Goal: Task Accomplishment & Management: Use online tool/utility

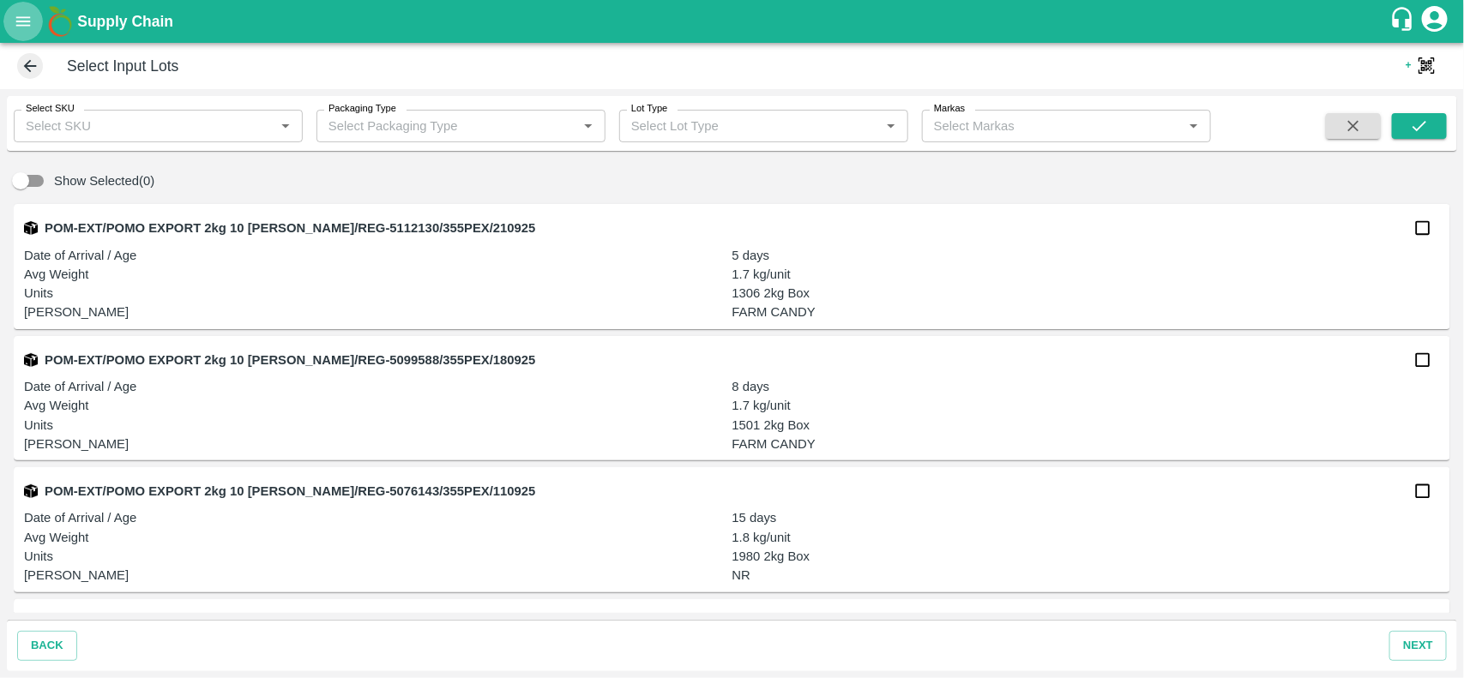
click at [20, 22] on icon "open drawer" at bounding box center [23, 21] width 19 height 19
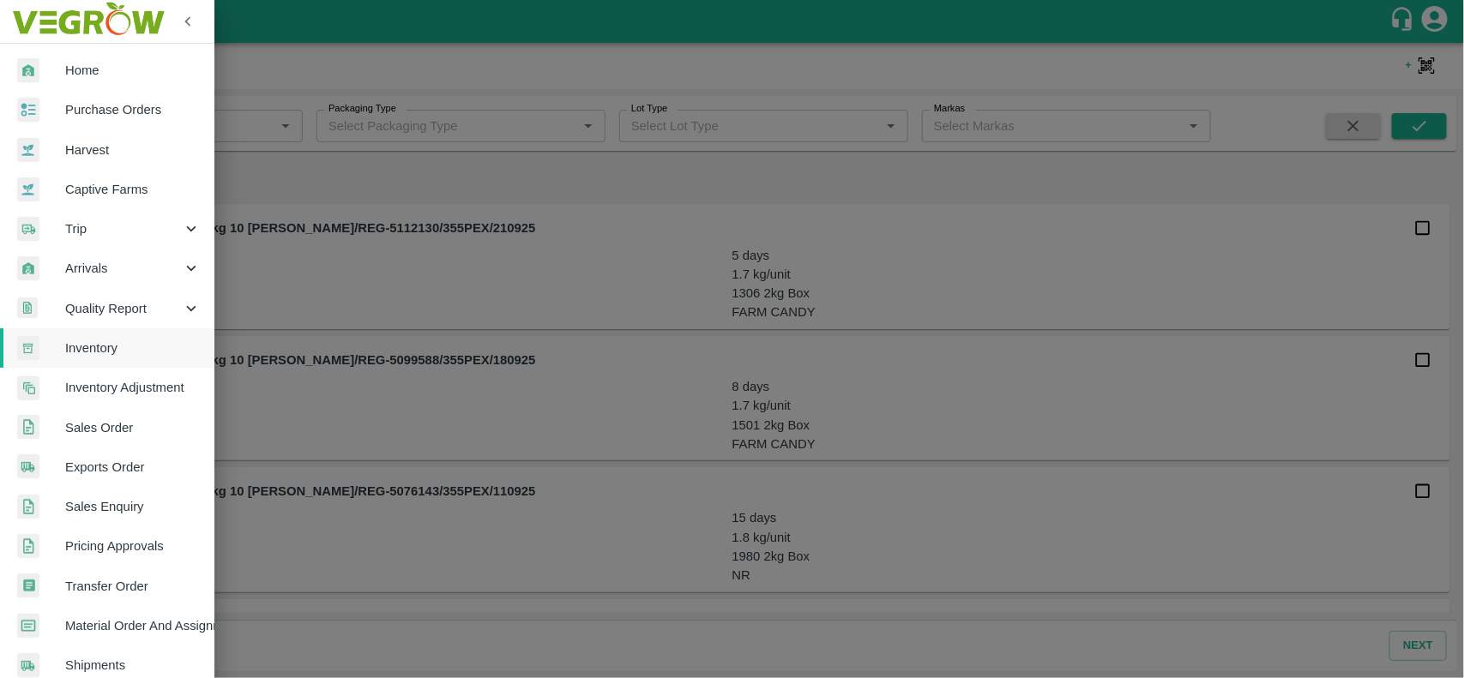
click at [126, 340] on span "Inventory" at bounding box center [132, 348] width 135 height 19
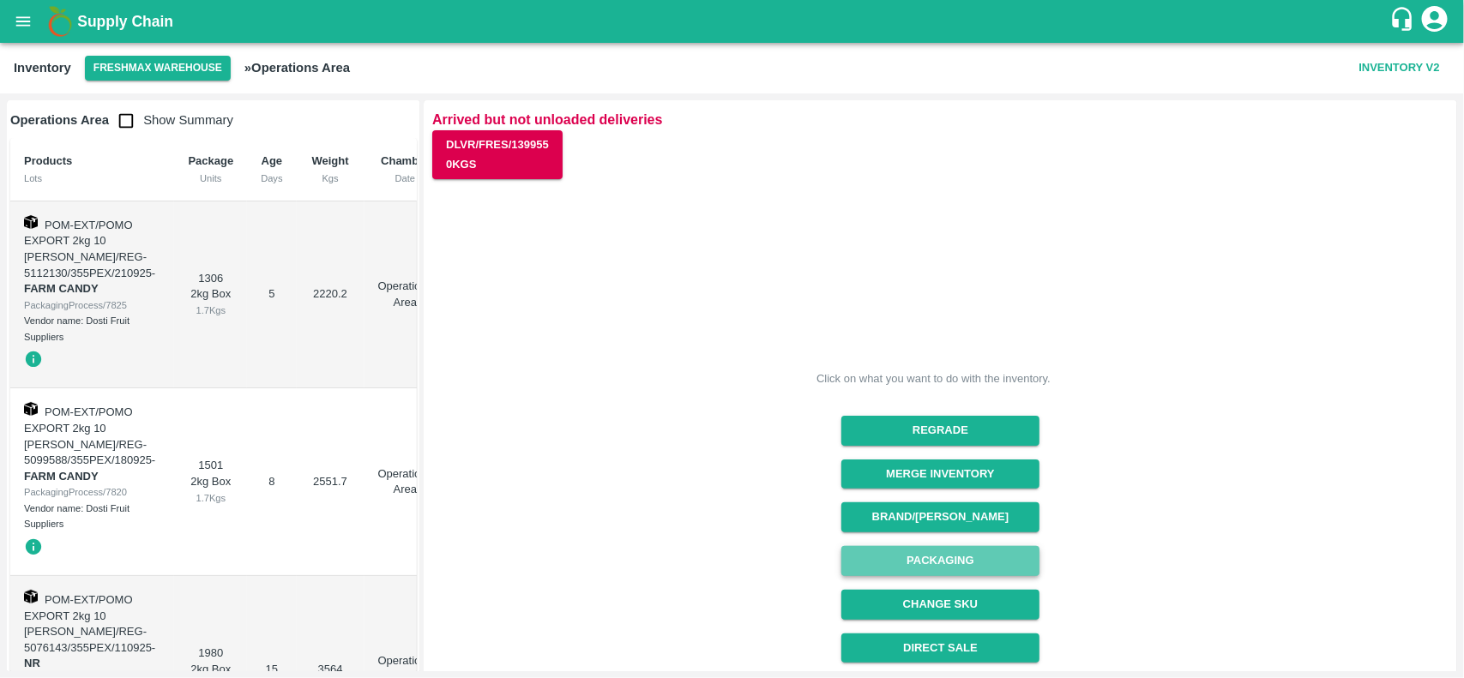
click at [918, 572] on button "Packaging" at bounding box center [940, 561] width 198 height 30
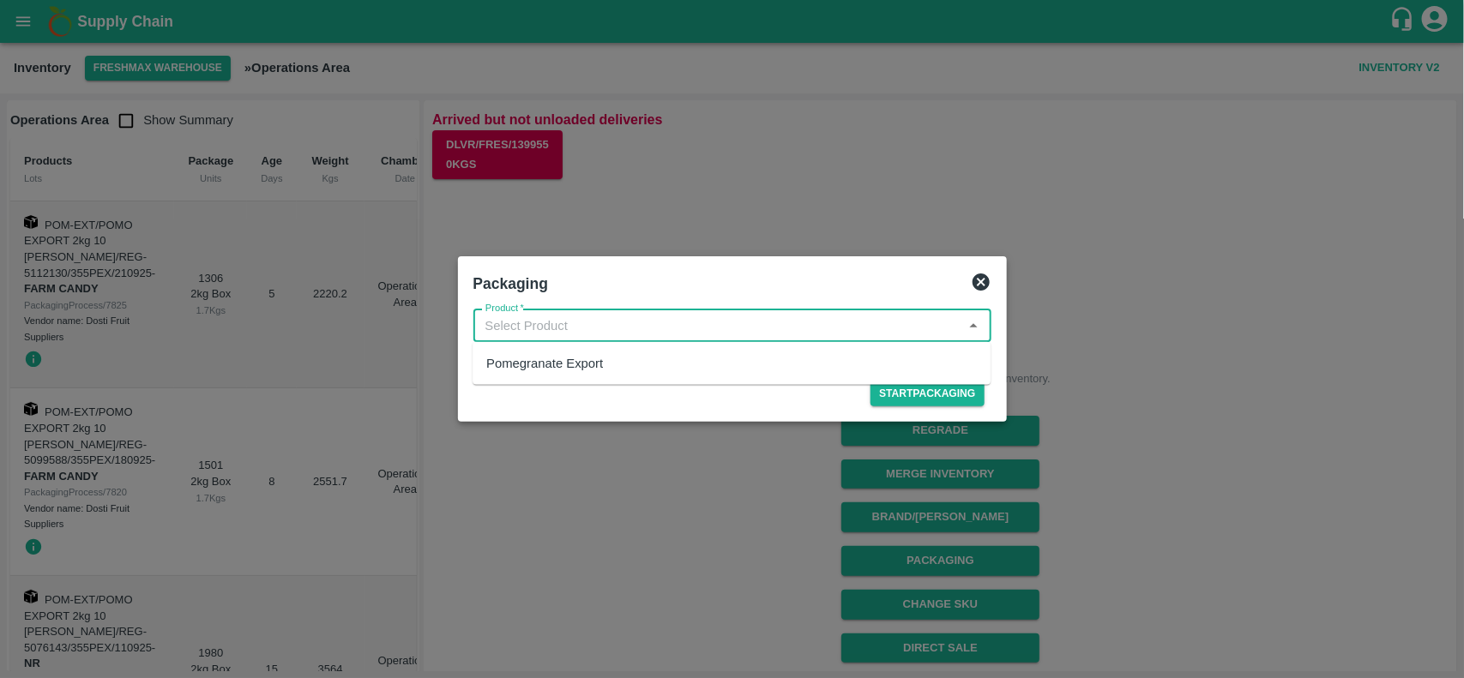
click at [556, 328] on input "Product   *" at bounding box center [718, 326] width 479 height 22
click at [585, 363] on div "Pomegranate Export" at bounding box center [544, 363] width 117 height 19
type input "Pomegranate Export"
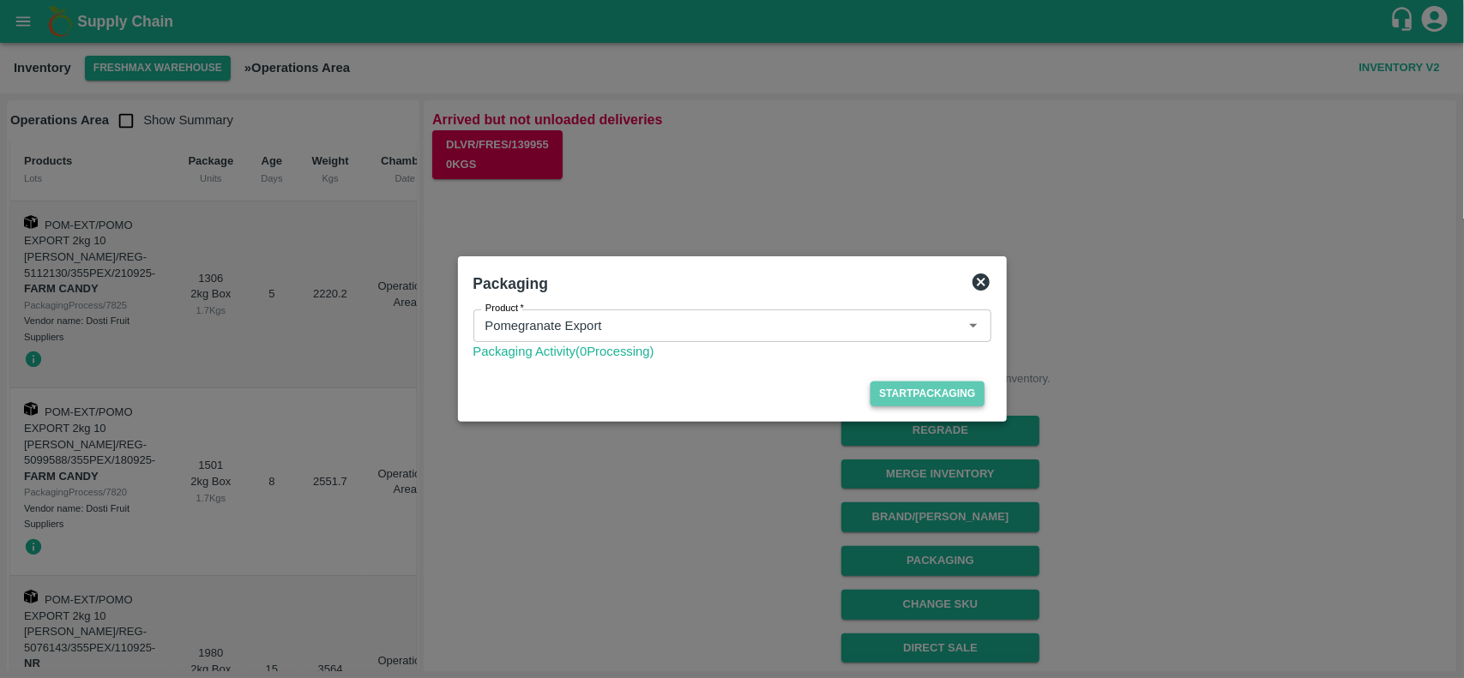
click at [916, 396] on button "Start Packaging" at bounding box center [926, 394] width 113 height 25
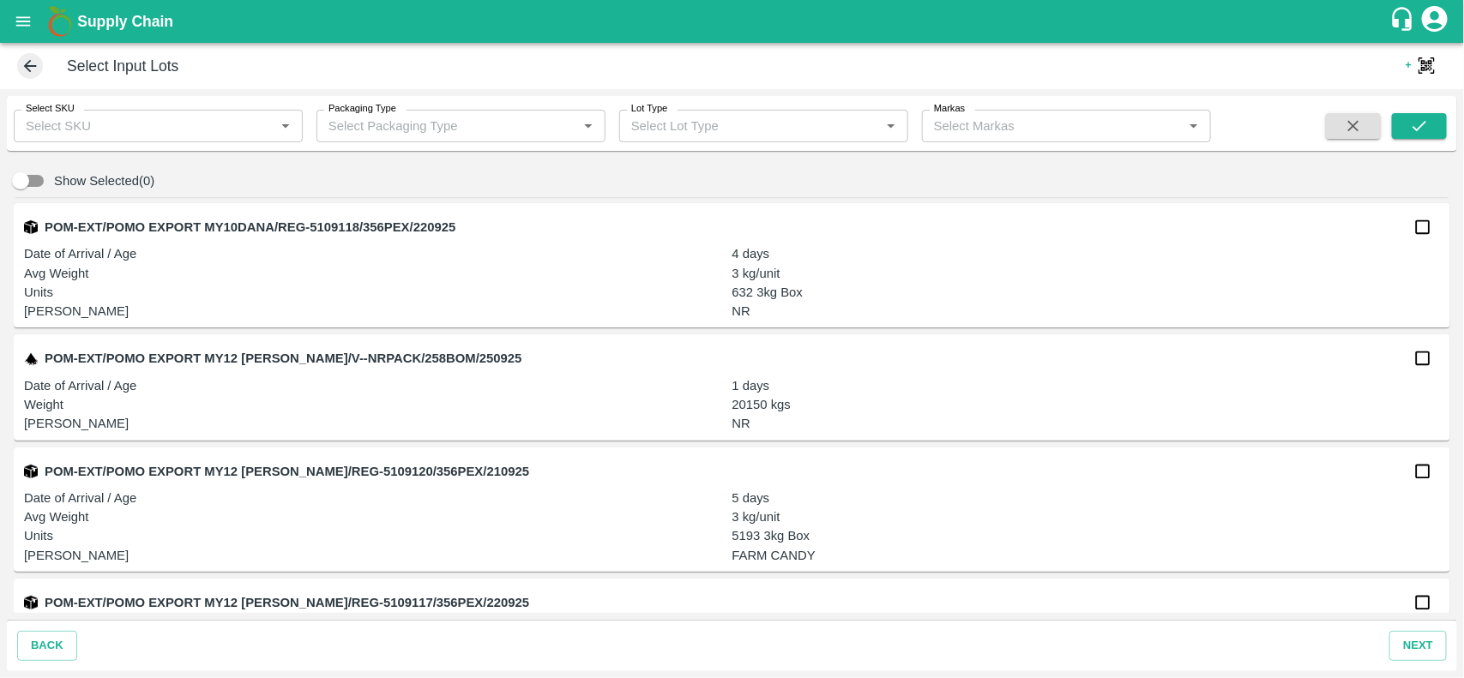
scroll to position [1186, 0]
click at [1424, 361] on input "checkbox" at bounding box center [1423, 357] width 34 height 34
checkbox input "true"
click at [1407, 649] on button "next" at bounding box center [1417, 646] width 57 height 30
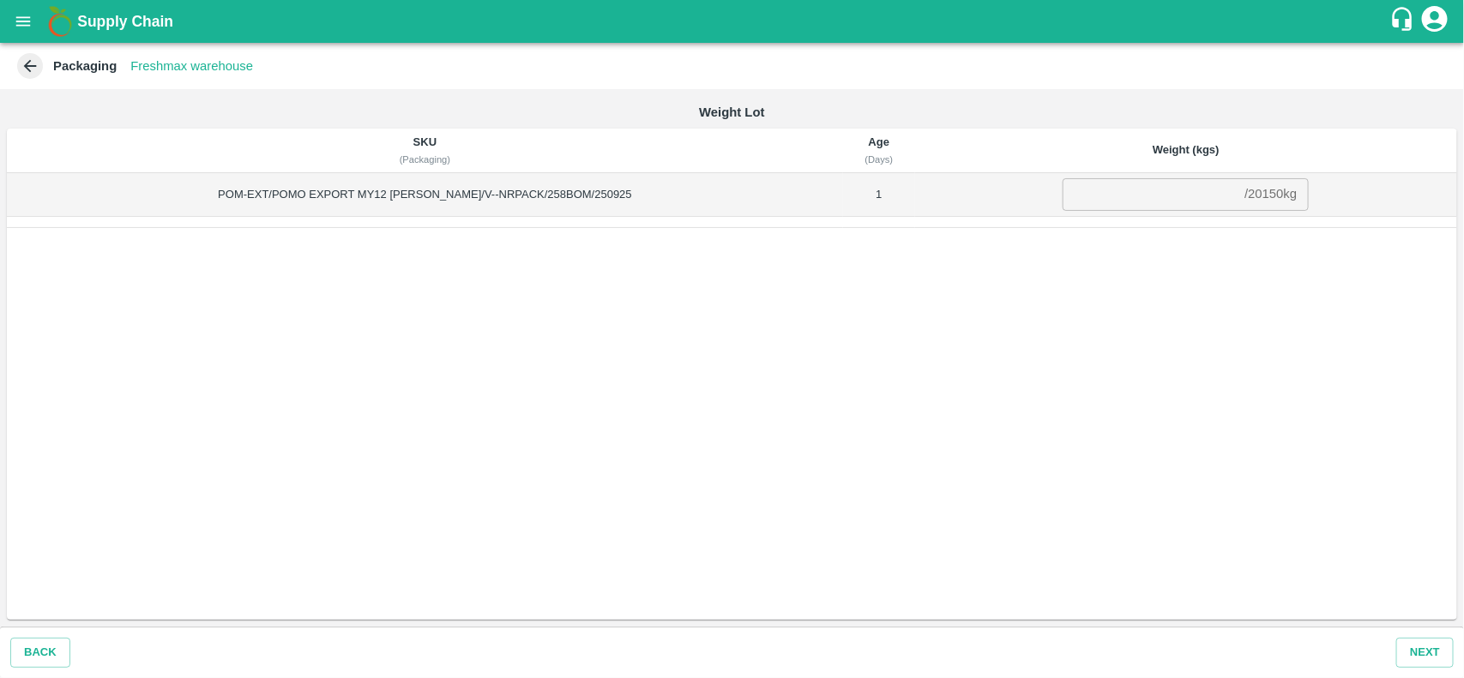
click at [1244, 195] on div "/ 20150 kg" at bounding box center [1270, 195] width 52 height 0
copy div "20150 kg"
click at [1134, 187] on input "number" at bounding box center [1150, 194] width 175 height 33
paste input "20150"
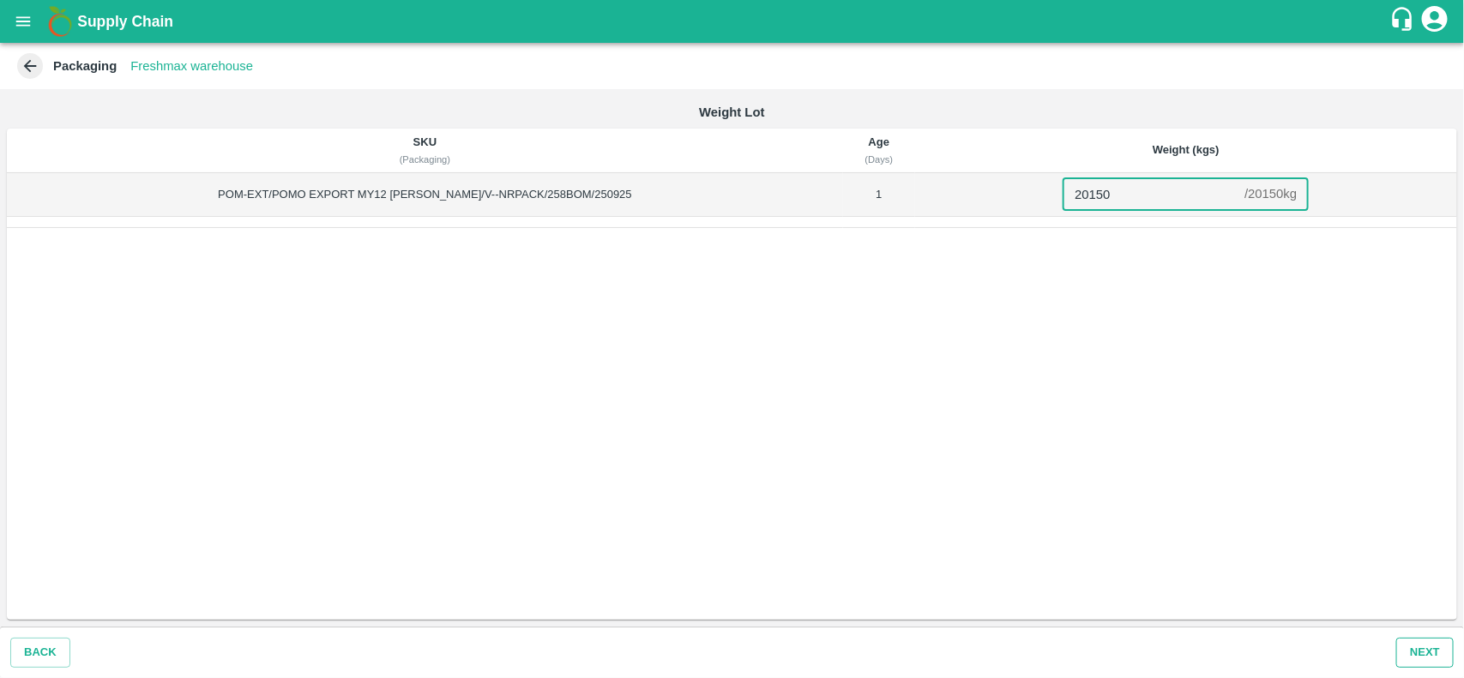
type input "20150"
click at [1434, 645] on button "Next" at bounding box center [1424, 653] width 57 height 30
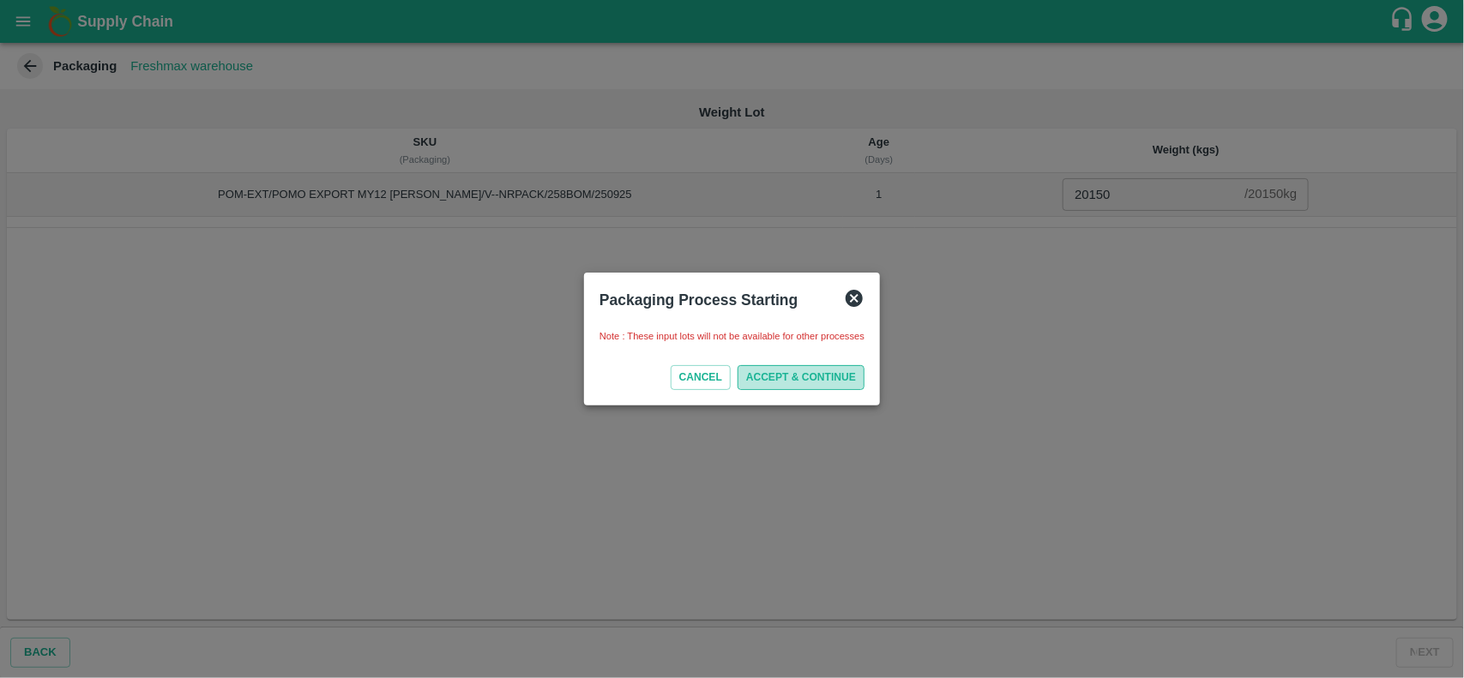
click at [839, 375] on button "ACCEPT & CONTINUE" at bounding box center [801, 377] width 127 height 25
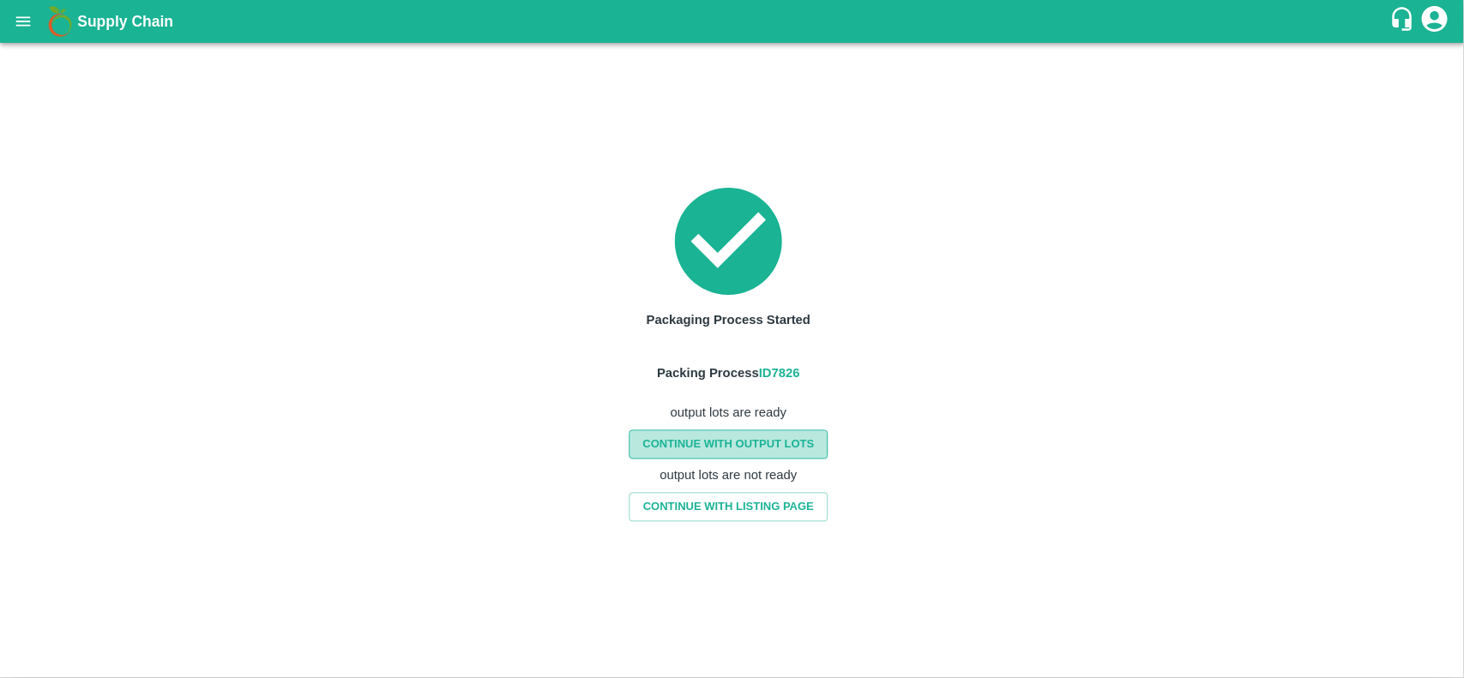
click at [770, 442] on link "CONTINUE WITH OUTPUT LOTS" at bounding box center [728, 445] width 199 height 30
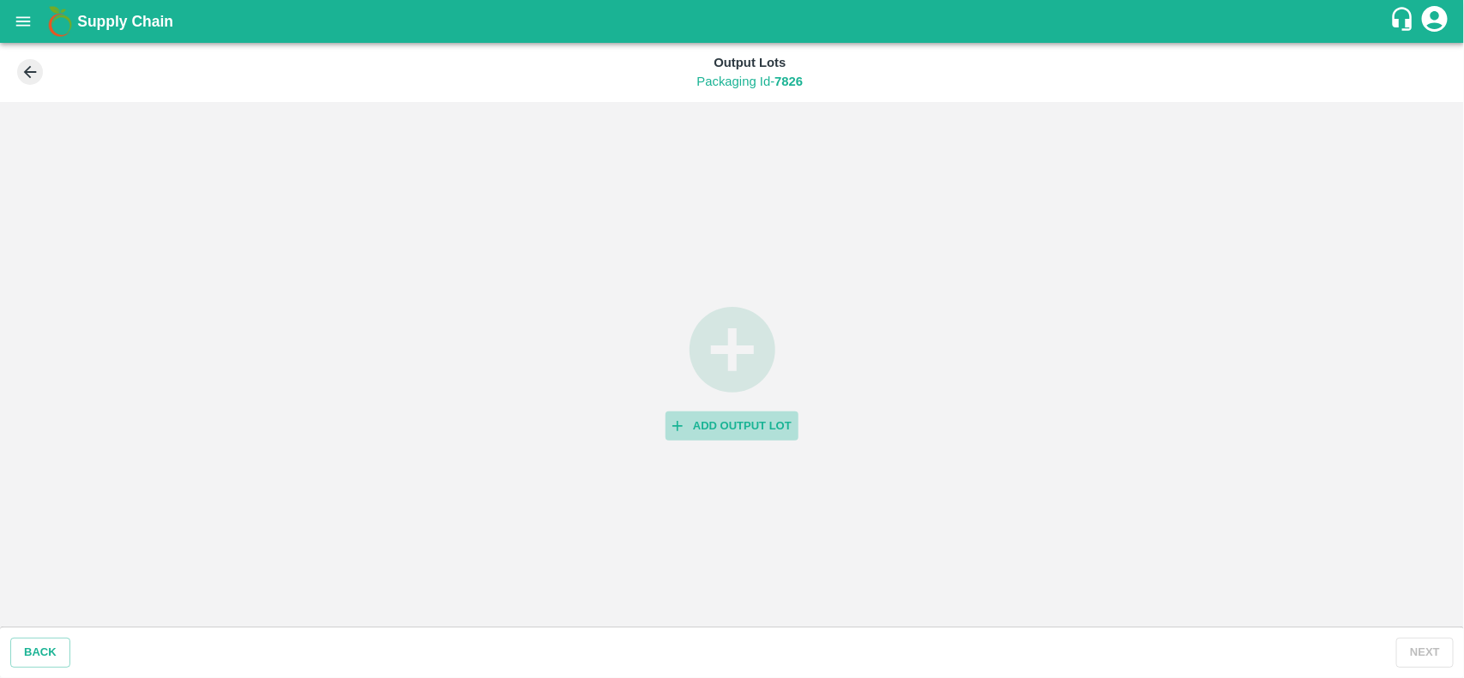
click at [763, 431] on button "Add Output Lot" at bounding box center [731, 427] width 133 height 30
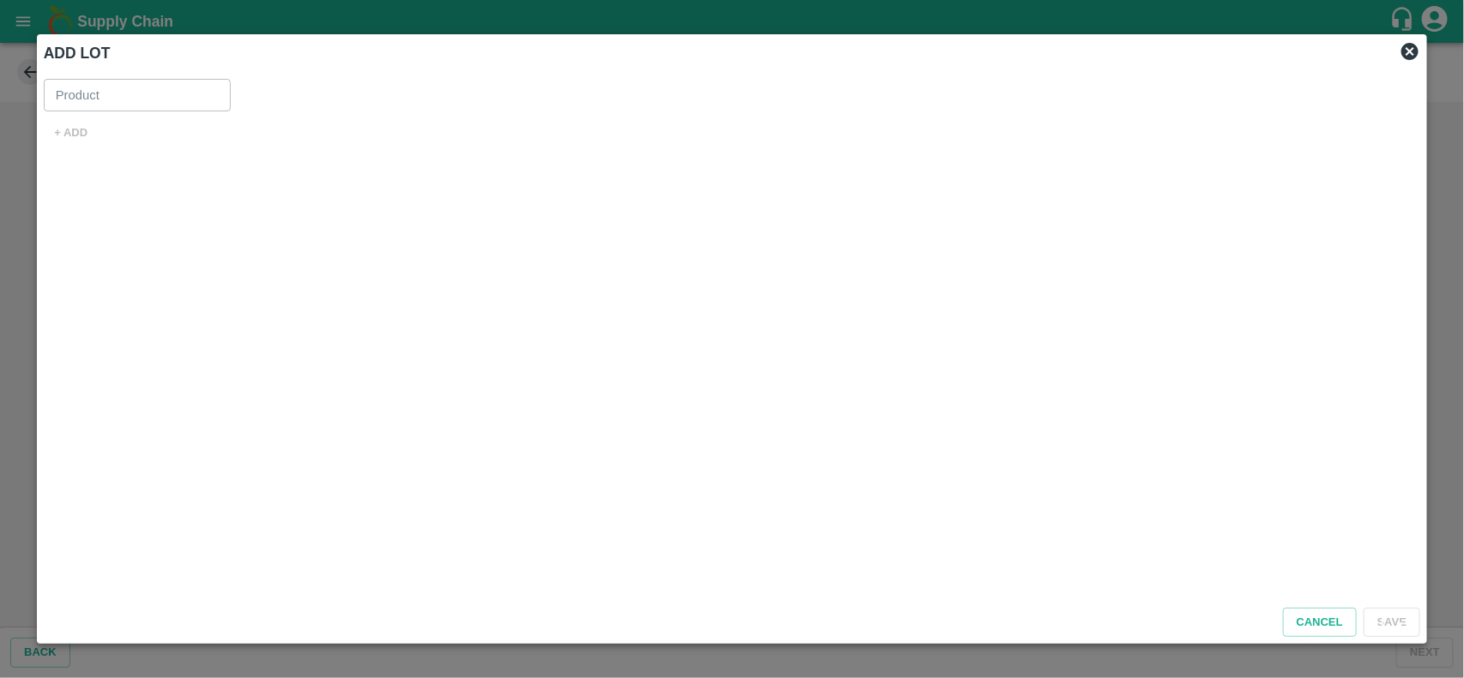
type input "Pomegranate Export"
click at [87, 138] on button "+ ADD" at bounding box center [71, 133] width 55 height 30
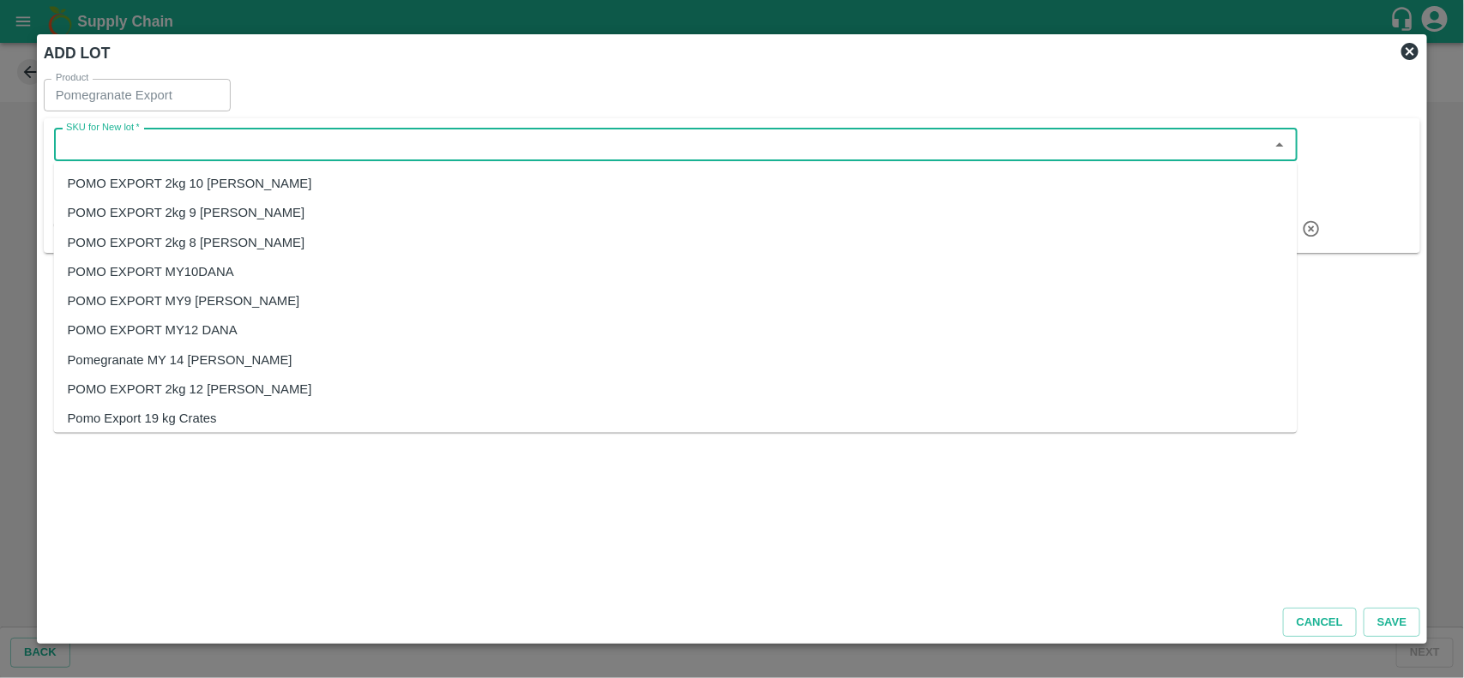
click at [130, 148] on input "SKU for New lot   *" at bounding box center [661, 145] width 1205 height 22
click at [219, 333] on div "POMO EXPORT MY12 DANA" at bounding box center [153, 330] width 170 height 19
type input "POMO EXPORT MY12 DANA"
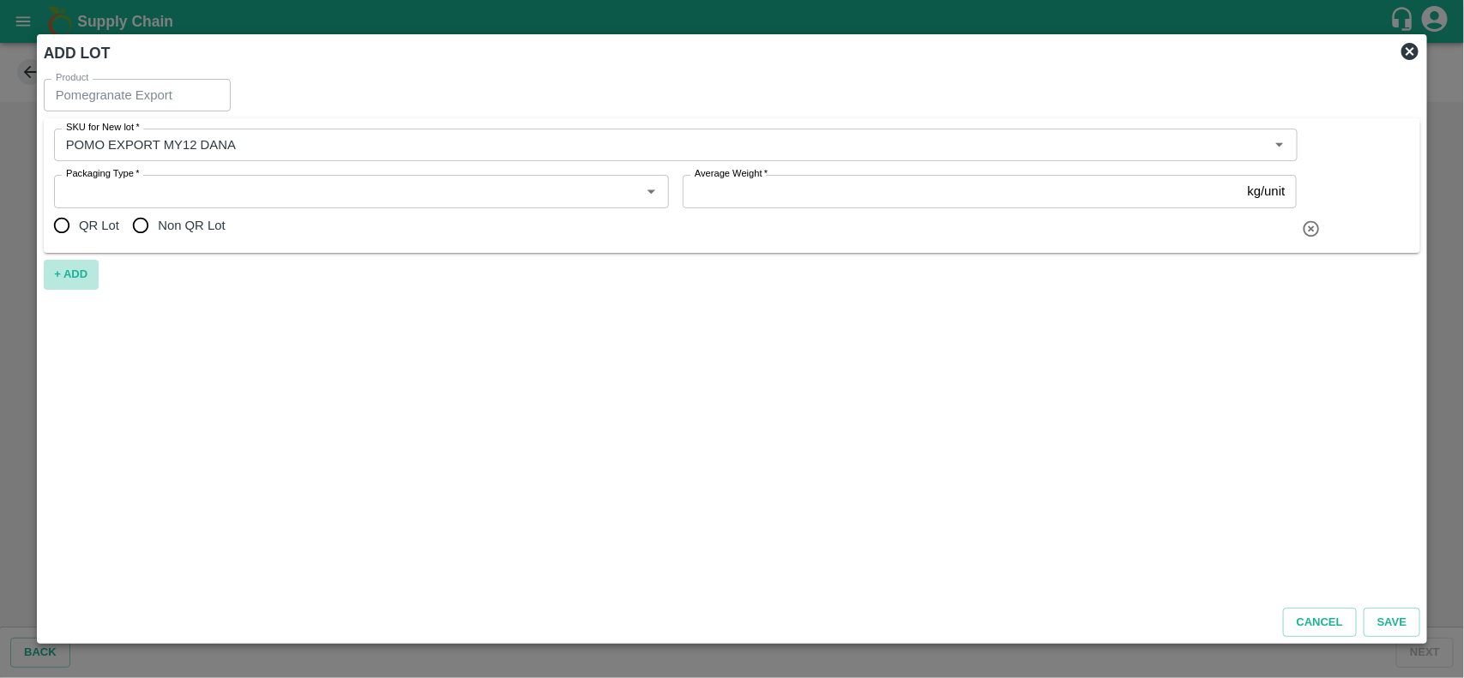
click at [70, 273] on button "+ ADD" at bounding box center [71, 275] width 55 height 30
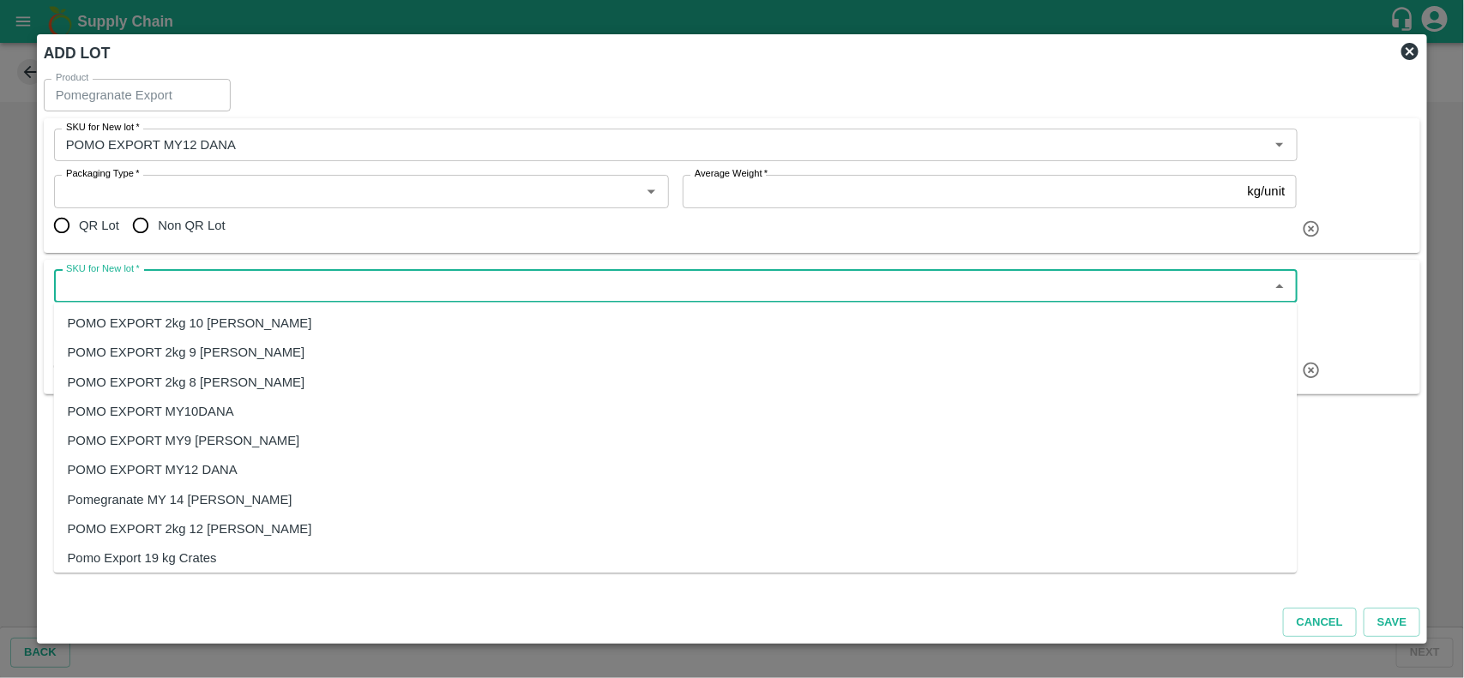
click at [147, 287] on input "SKU for New lot   *" at bounding box center [661, 286] width 1205 height 22
click at [219, 407] on div "POMO EXPORT MY10DANA" at bounding box center [151, 411] width 166 height 19
type input "POMO EXPORT MY10DANA"
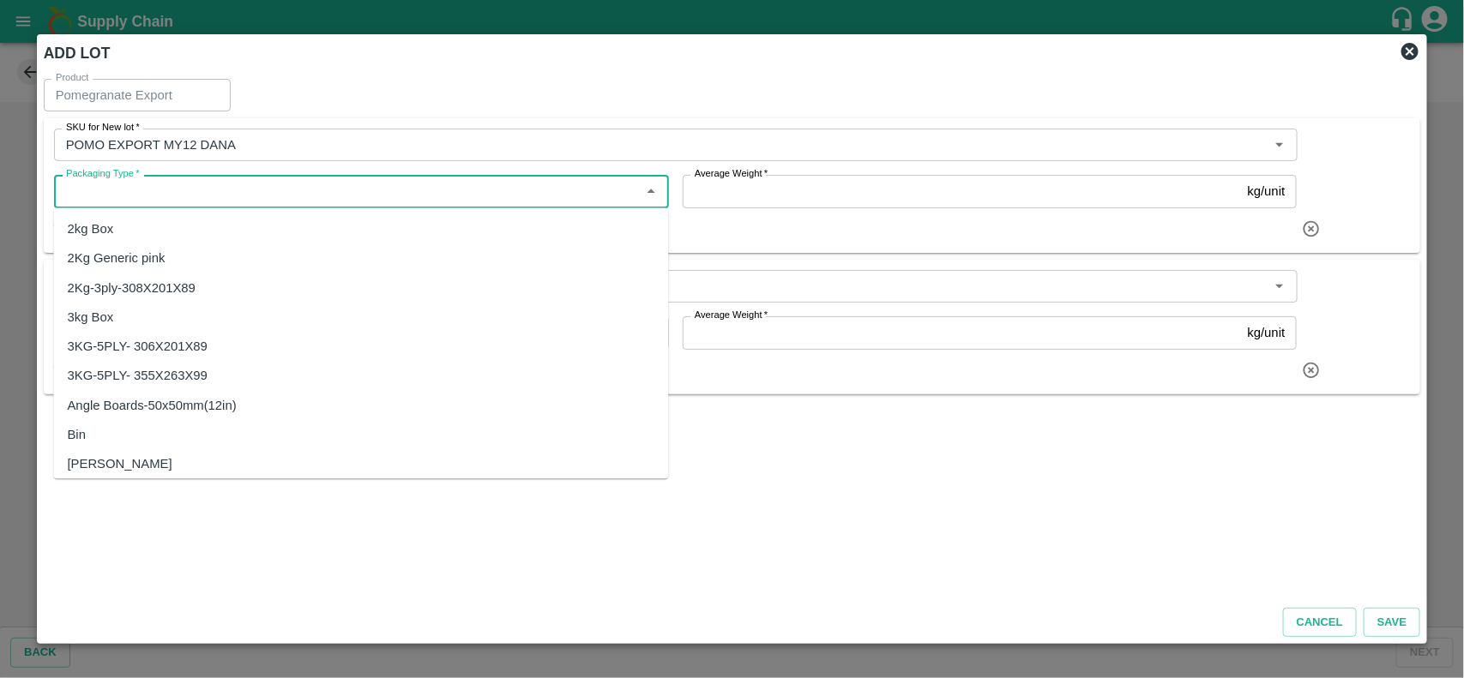
click at [134, 194] on input "Packaging Type   *" at bounding box center [347, 191] width 576 height 22
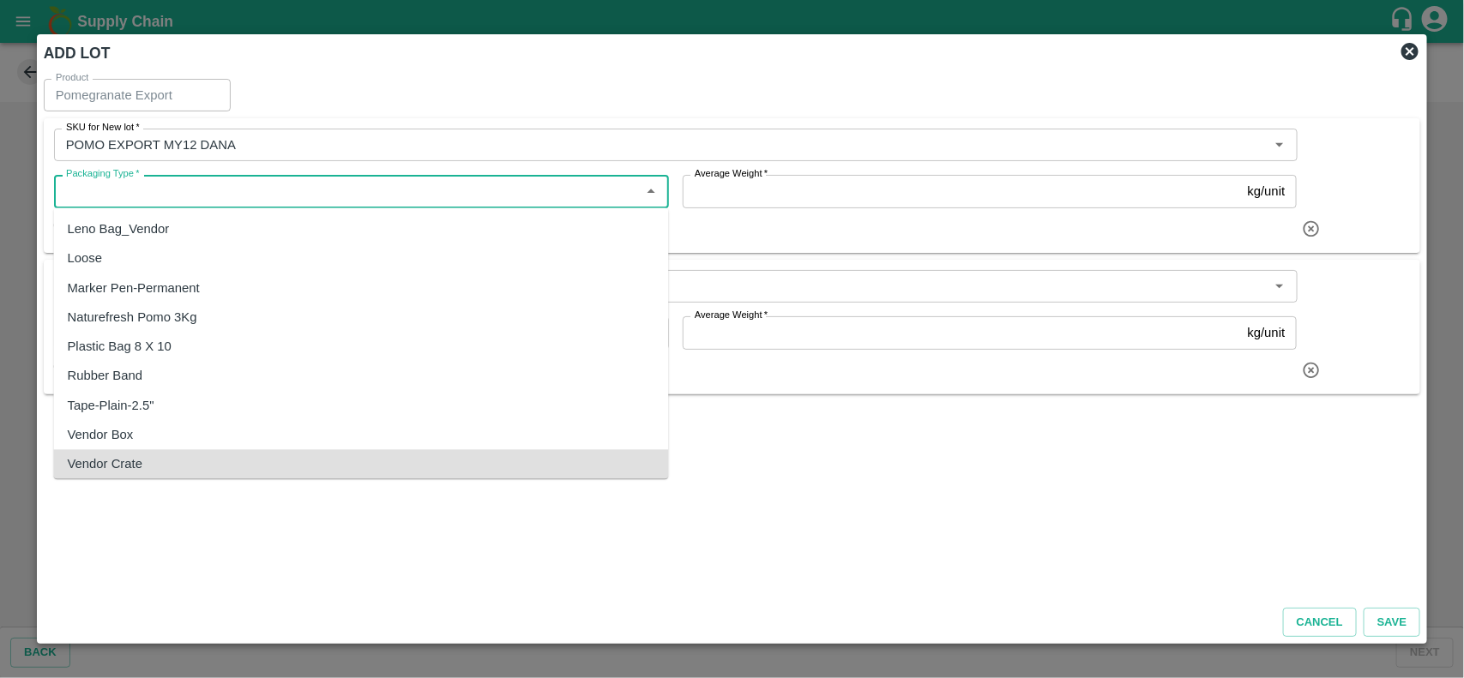
scroll to position [6, 0]
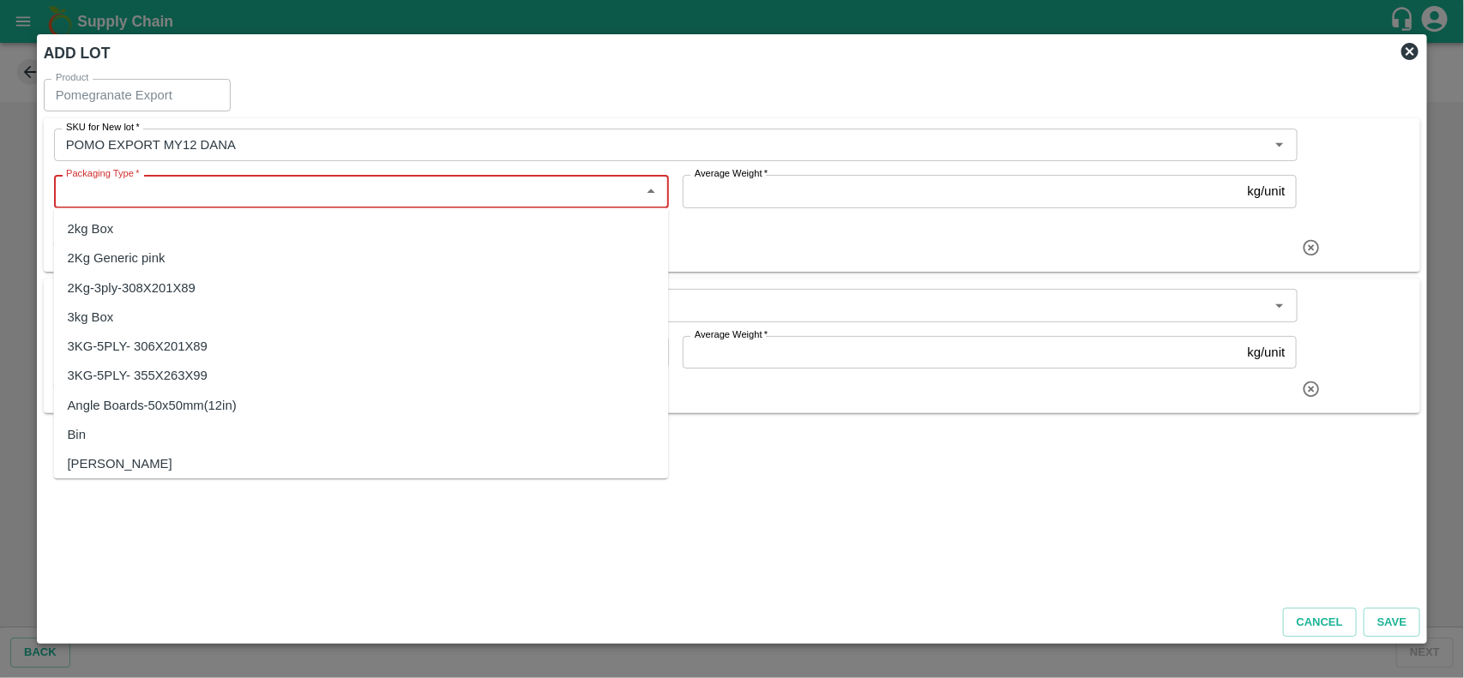
click at [211, 191] on input "Packaging Type   *" at bounding box center [347, 191] width 576 height 22
click at [210, 185] on input "Packaging Type   *" at bounding box center [347, 191] width 576 height 22
click at [184, 369] on div "3KG-5PLY- 355X263X99" at bounding box center [138, 376] width 140 height 19
type input "3KG-5PLY- 355X263X99"
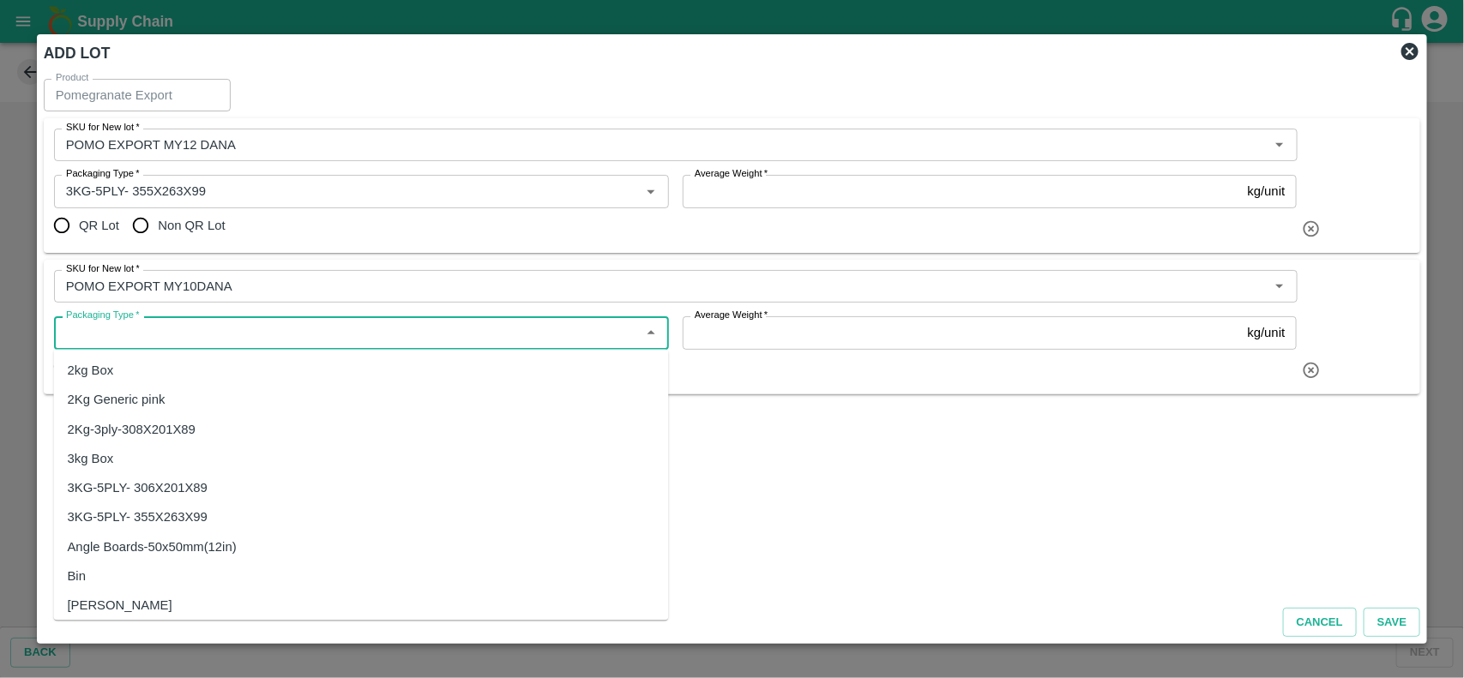
click at [189, 333] on input "Packaging Type   *" at bounding box center [347, 333] width 576 height 22
click at [197, 517] on div "3KG-5PLY- 355X263X99" at bounding box center [138, 518] width 140 height 19
type input "3KG-5PLY- 355X263X99"
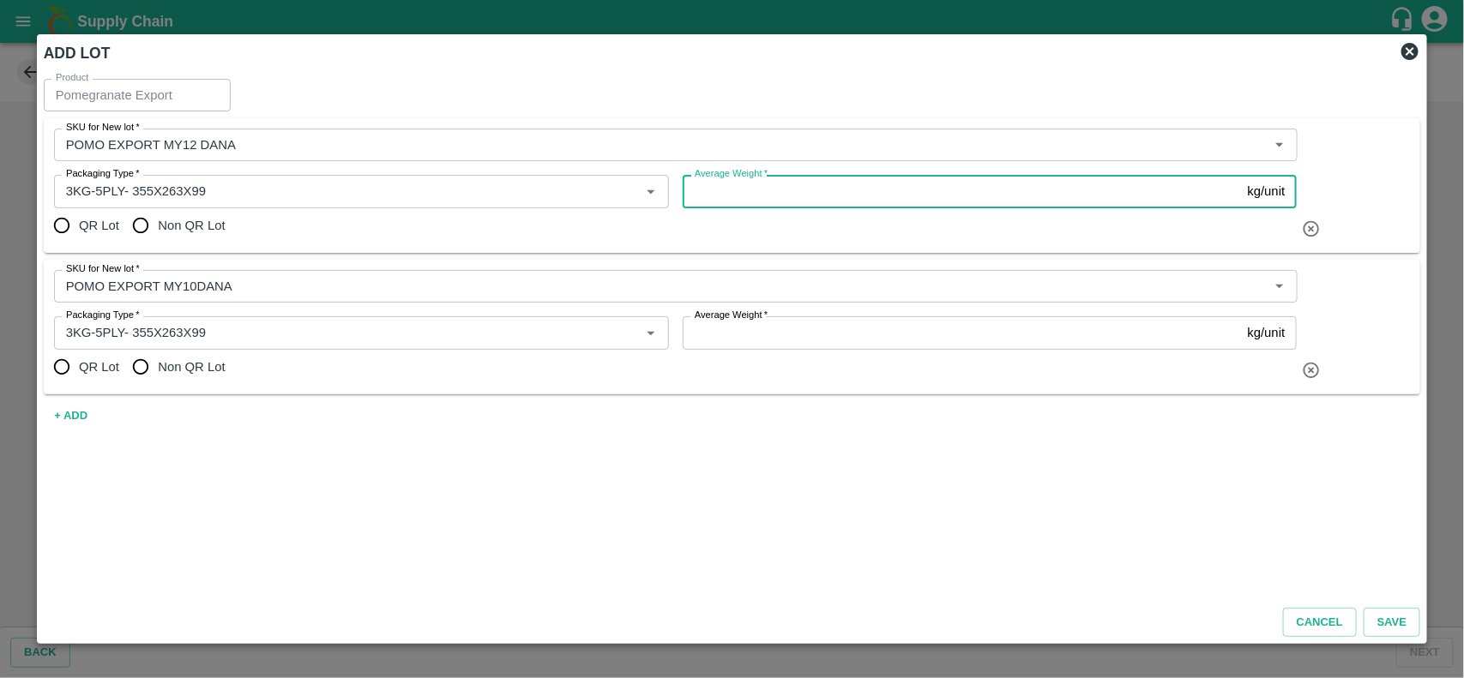
click at [786, 189] on input "Average Weight   *" at bounding box center [962, 191] width 558 height 33
type input "3.1"
click at [736, 343] on input "Average Weight   *" at bounding box center [962, 332] width 558 height 33
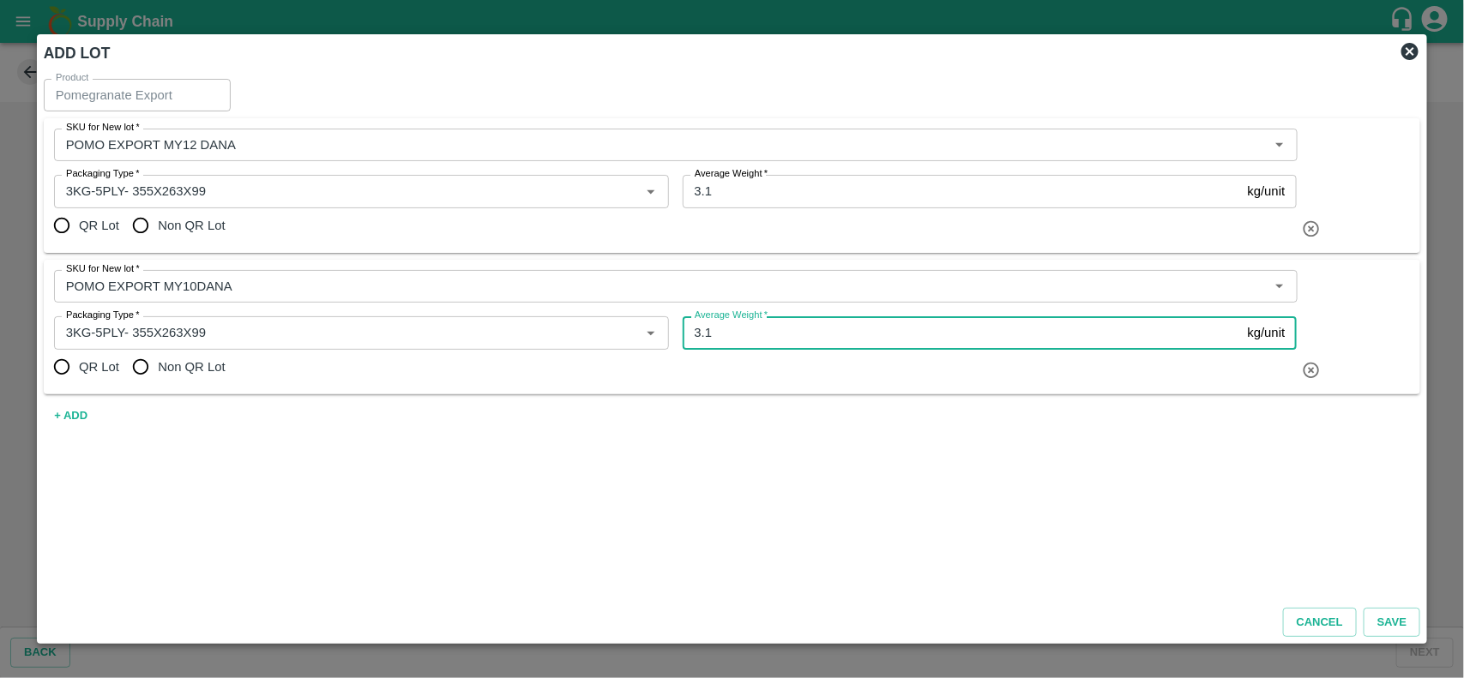
type input "3.1"
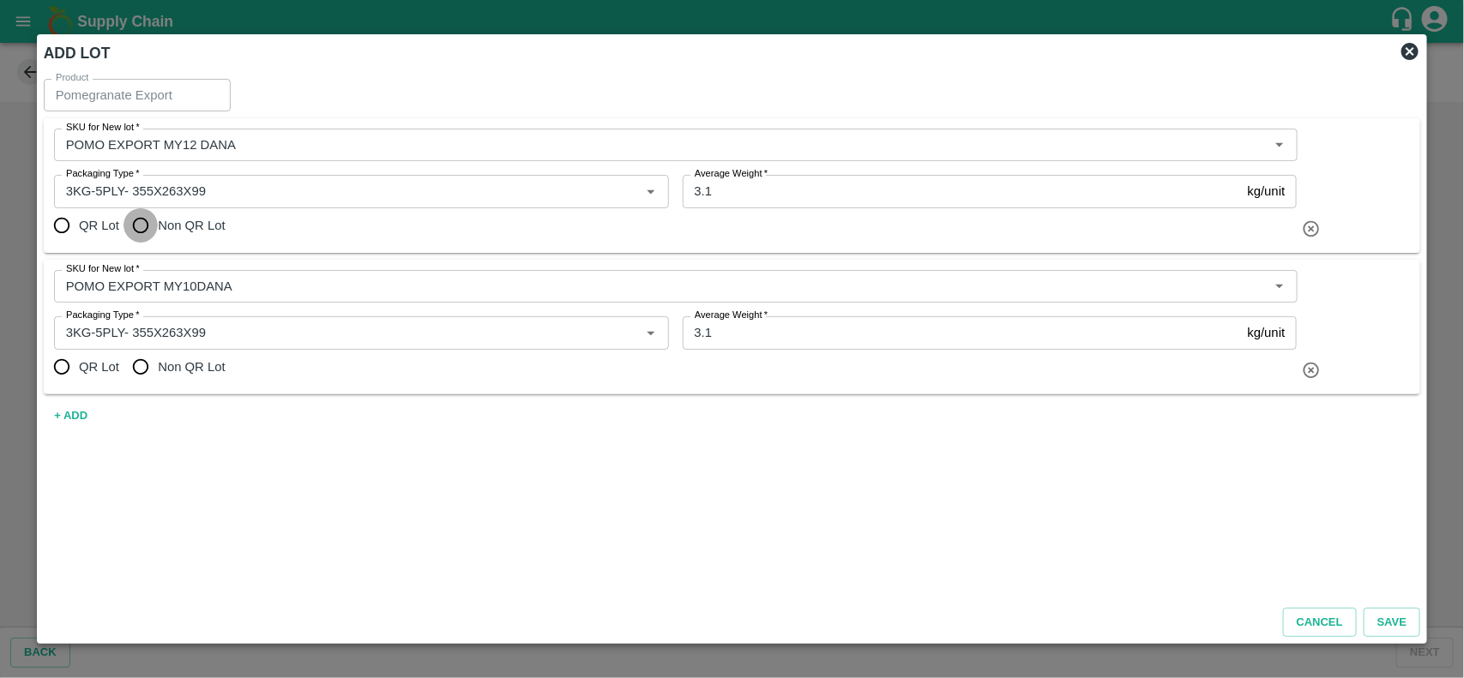
click at [144, 223] on input "Non QR Lot" at bounding box center [140, 225] width 34 height 34
radio input "true"
click at [130, 370] on input "Non QR Lot" at bounding box center [140, 367] width 34 height 34
radio input "true"
click at [1406, 623] on button "Save" at bounding box center [1392, 623] width 57 height 30
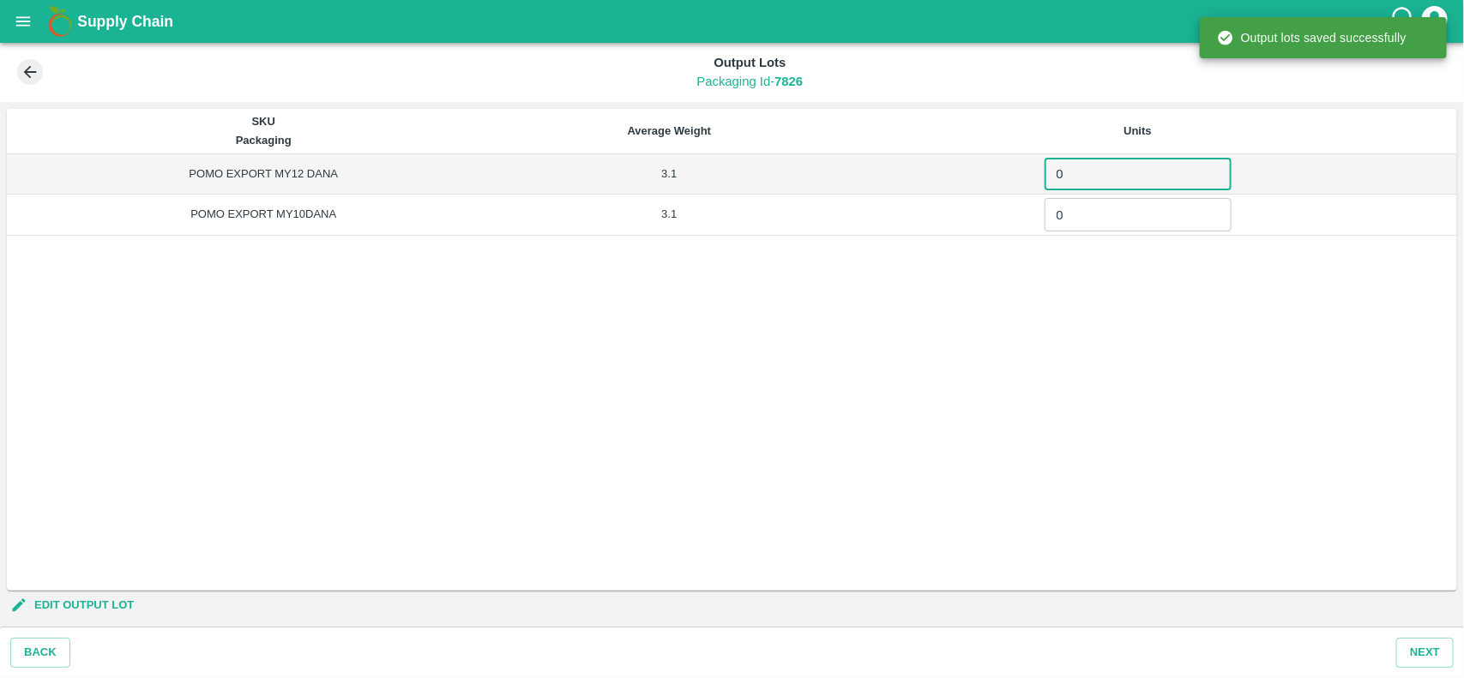
click at [1147, 172] on input "0" at bounding box center [1138, 174] width 187 height 33
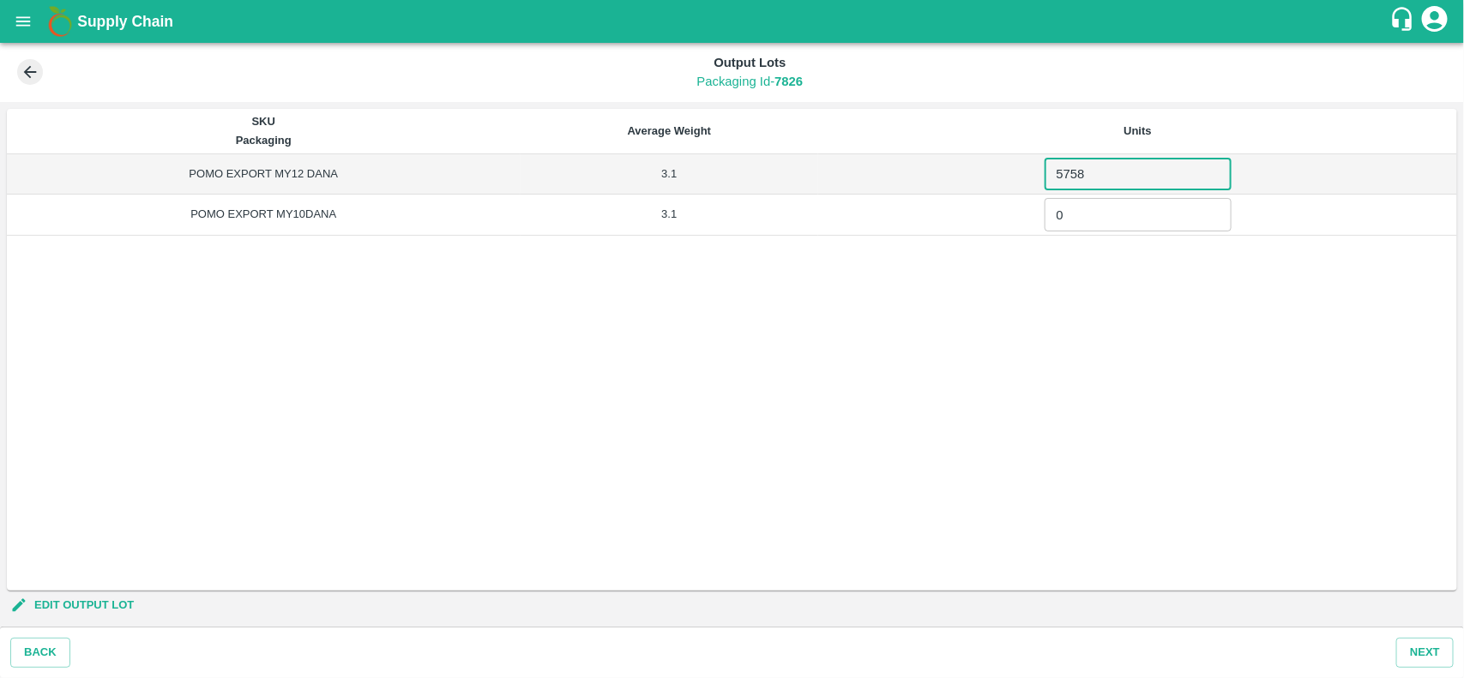
type input "5758"
click at [1126, 223] on input "0" at bounding box center [1138, 214] width 187 height 33
type input "742"
click at [1420, 653] on button "Next" at bounding box center [1424, 653] width 57 height 30
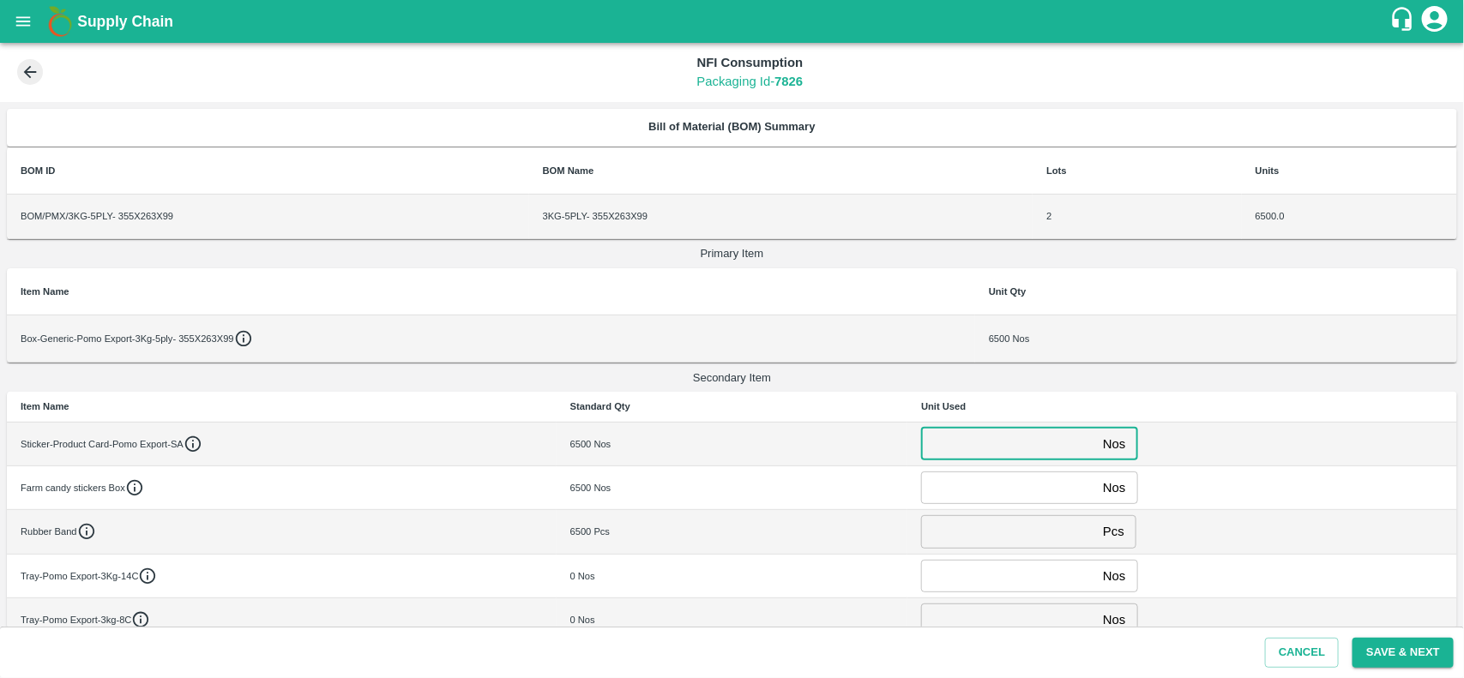
click at [997, 444] on input "number" at bounding box center [1008, 444] width 175 height 33
type input "9"
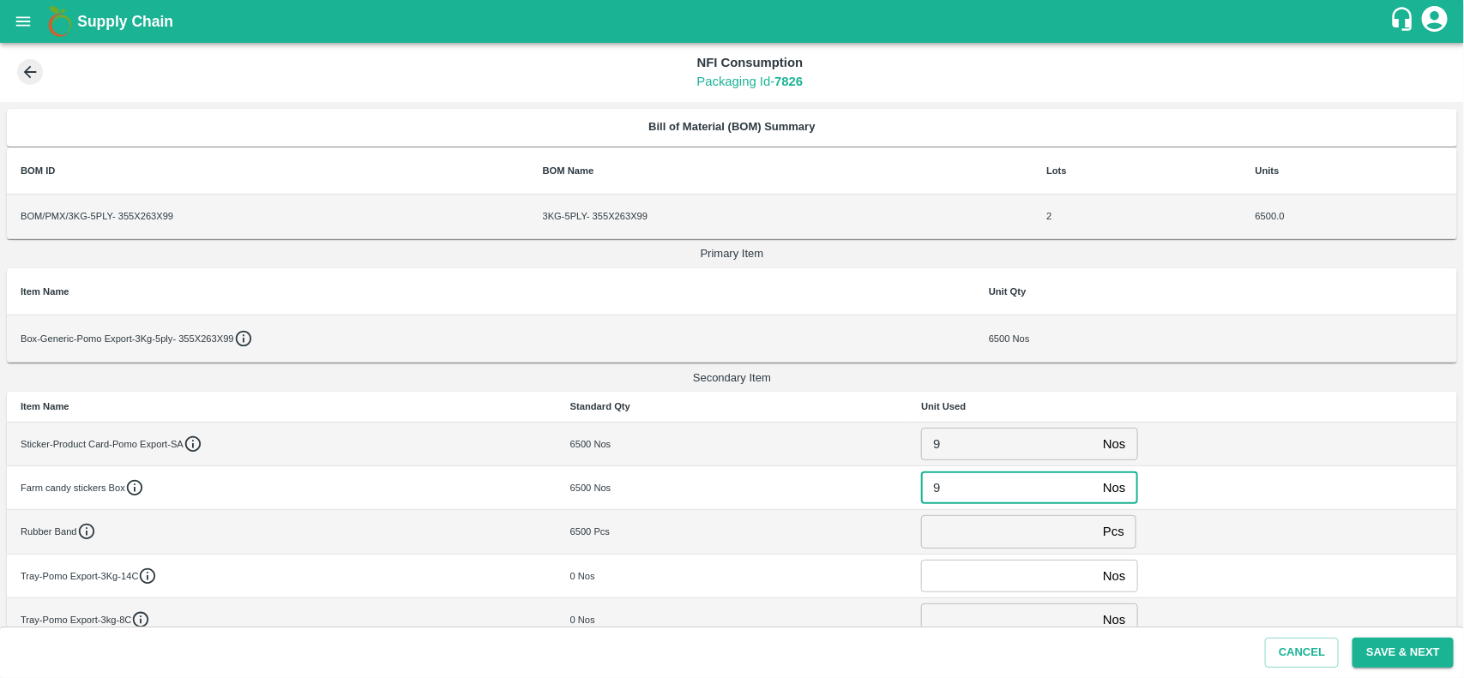
type input "9"
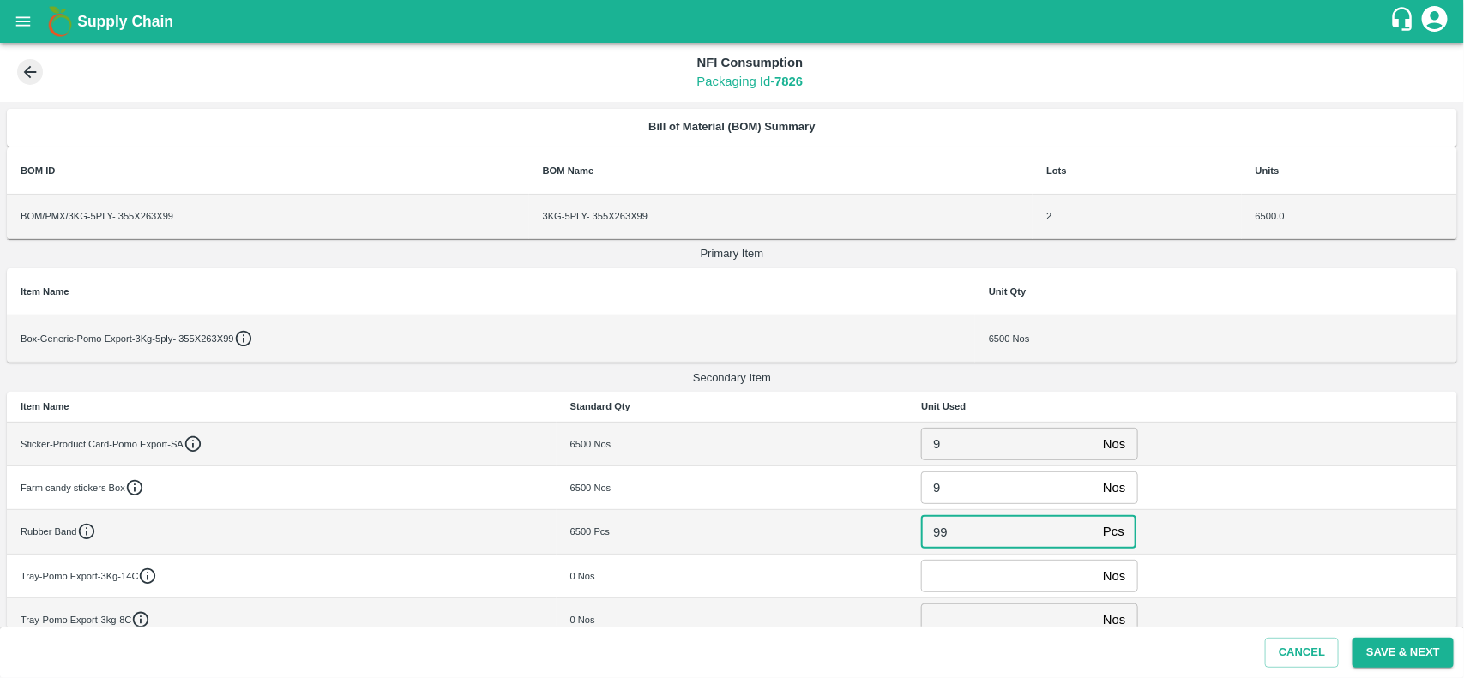
type input "99"
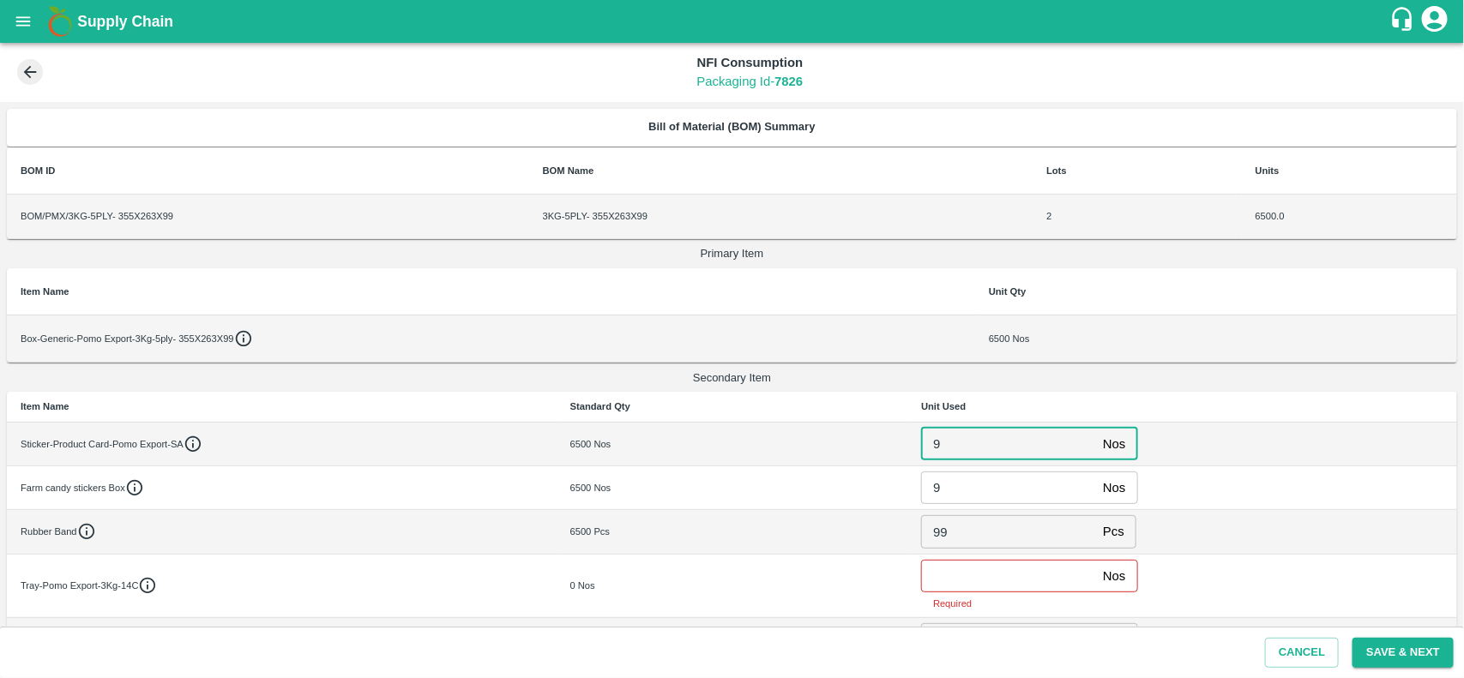
click at [974, 453] on input "9" at bounding box center [1008, 444] width 175 height 33
type input "0"
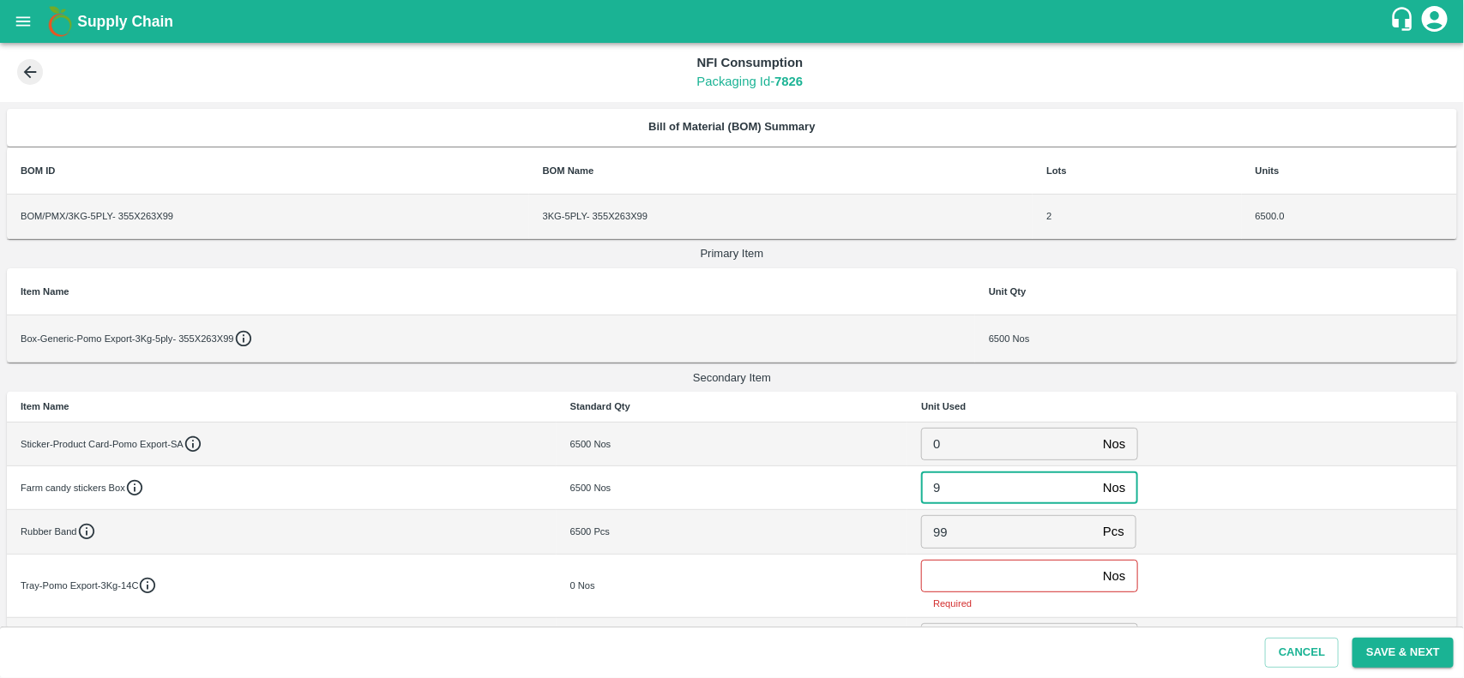
click at [978, 491] on input "9" at bounding box center [1008, 488] width 175 height 33
type input "0"
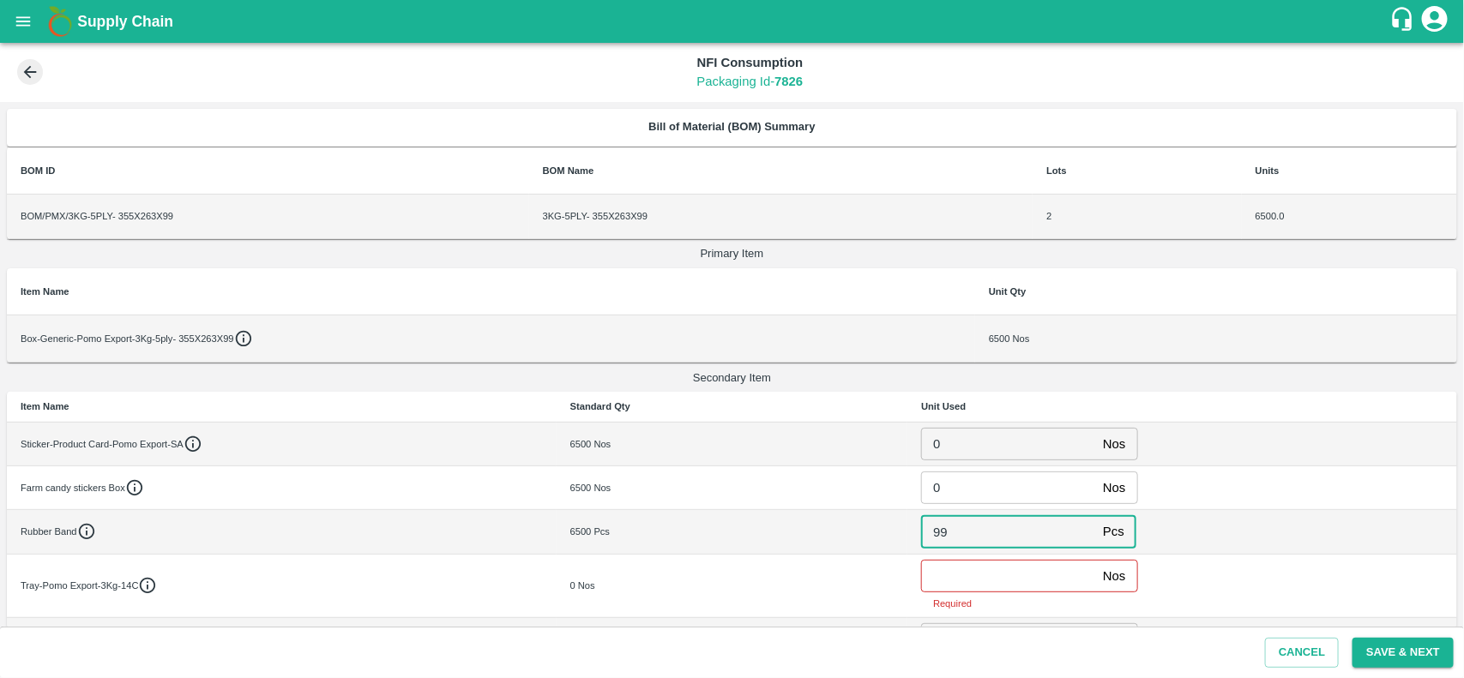
click at [966, 541] on input "99" at bounding box center [1008, 531] width 175 height 33
type input "9"
type input "0"
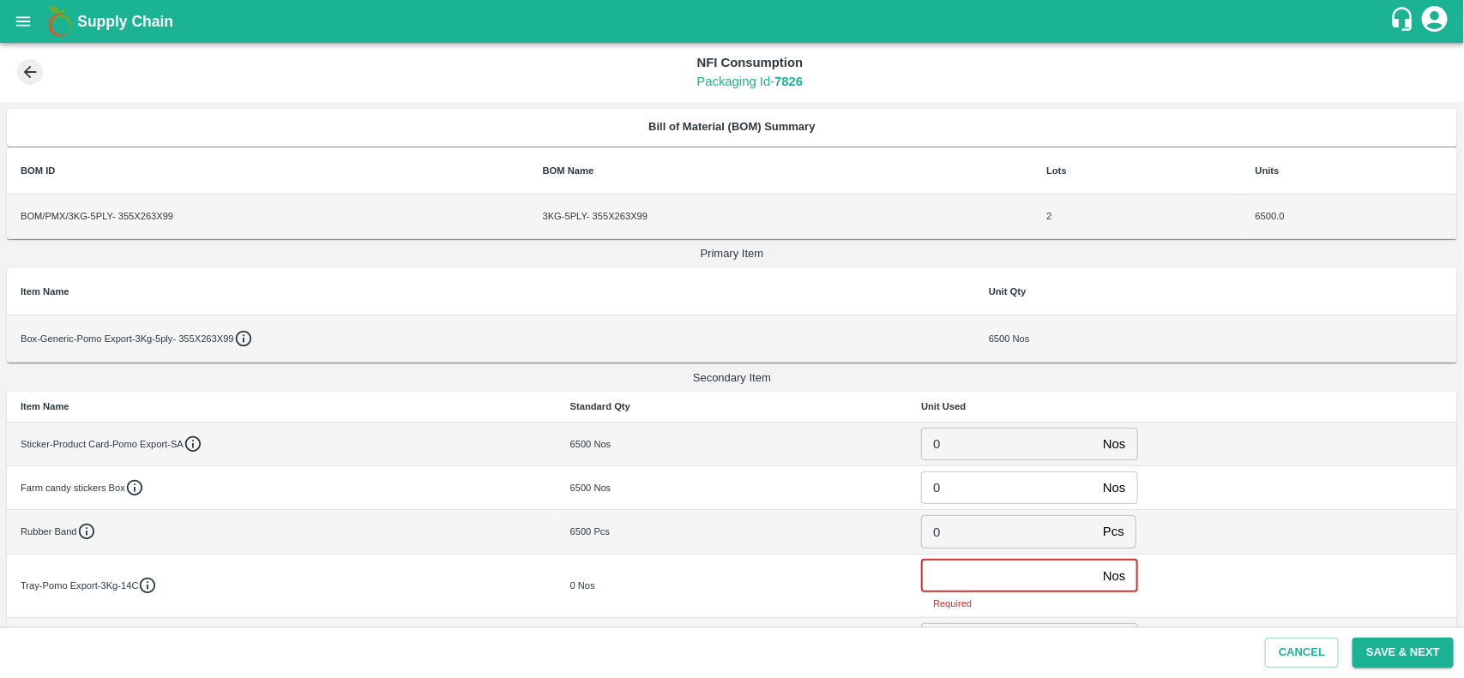
click at [954, 585] on input "number" at bounding box center [1008, 576] width 175 height 33
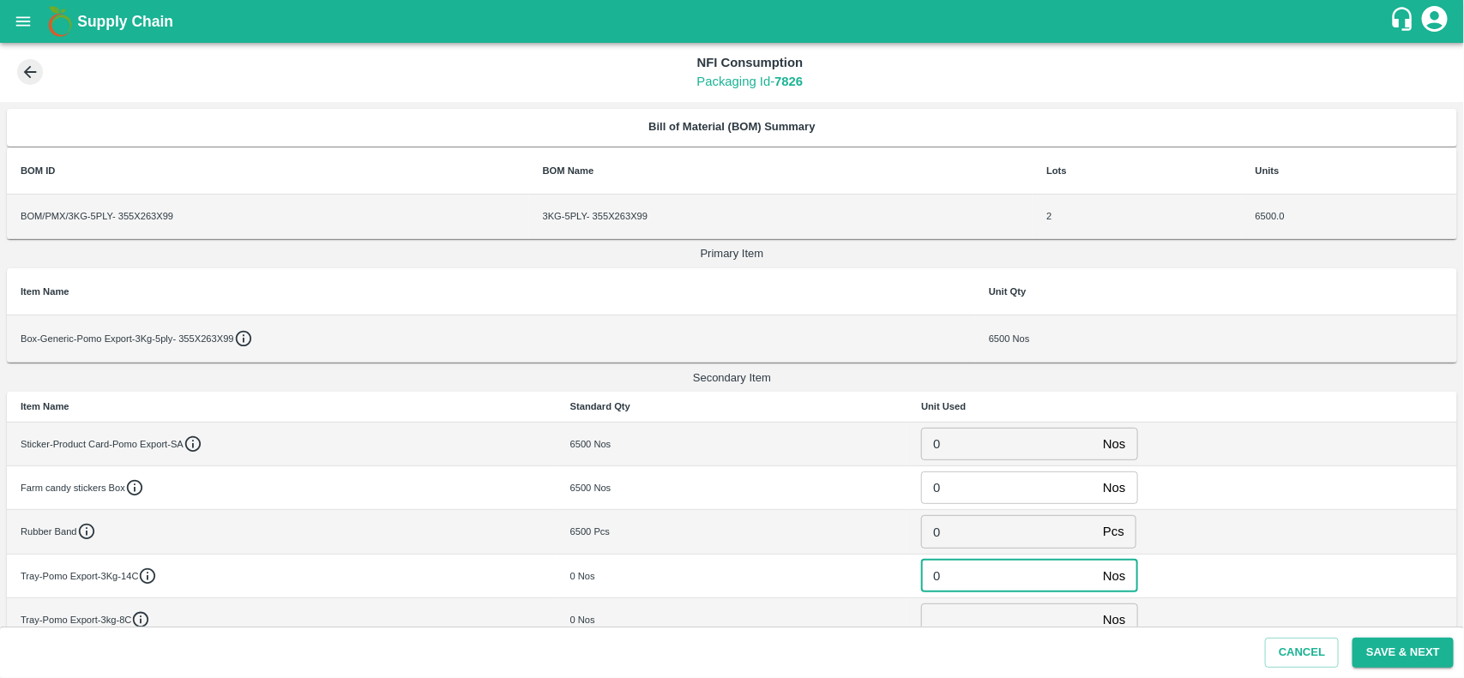
type input "0"
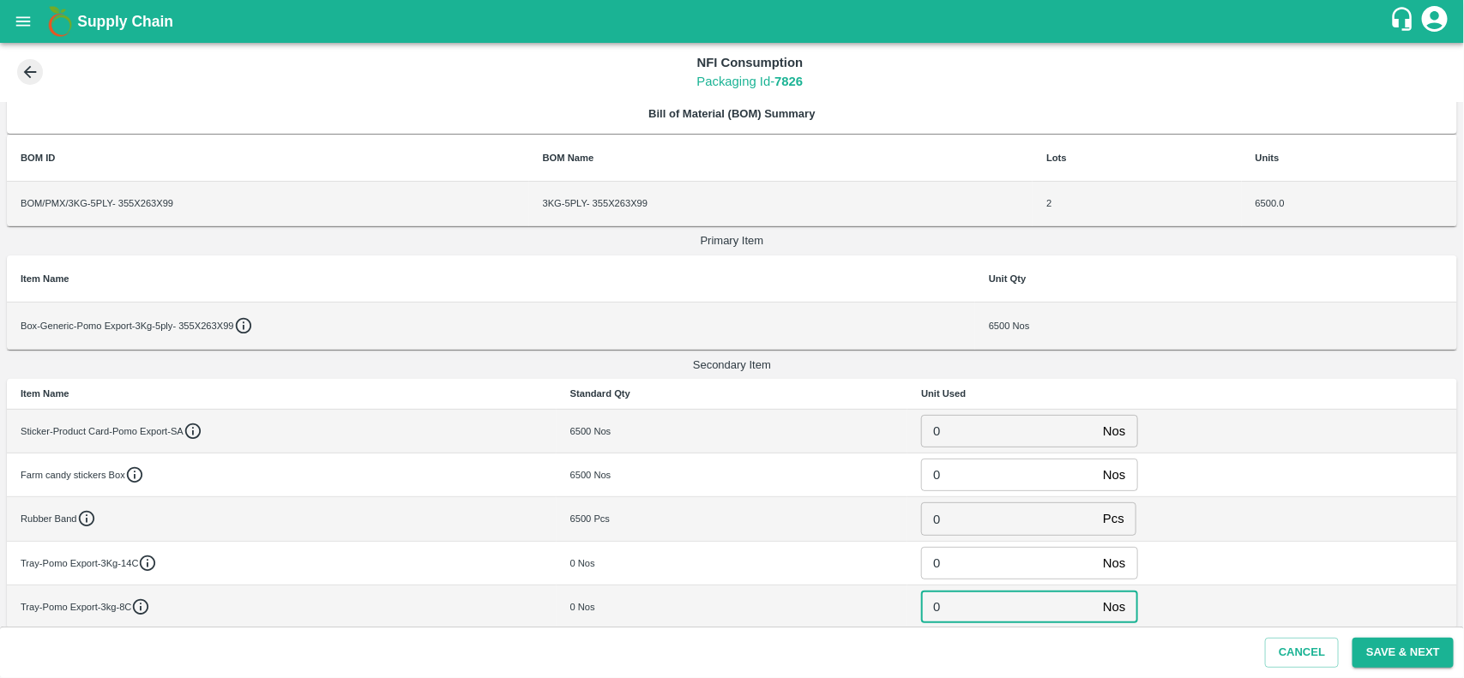
type input "0"
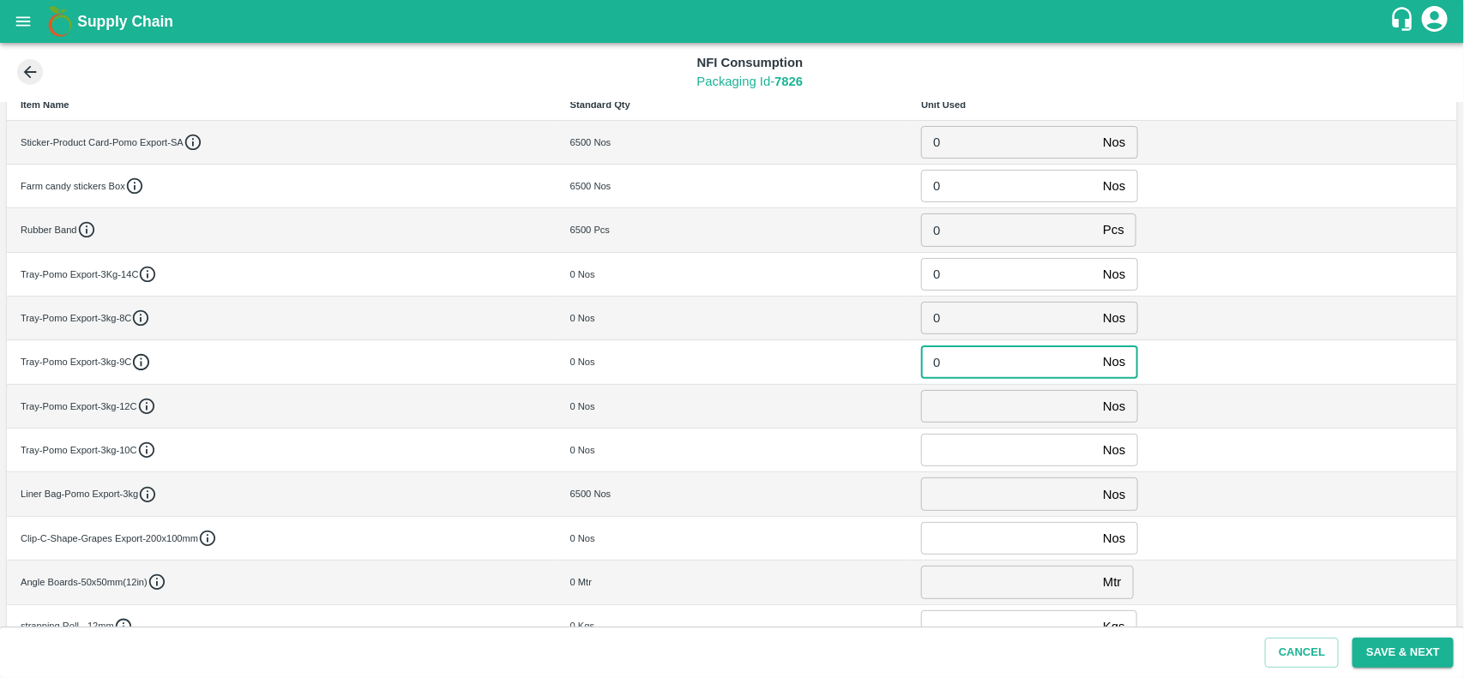
type input "0"
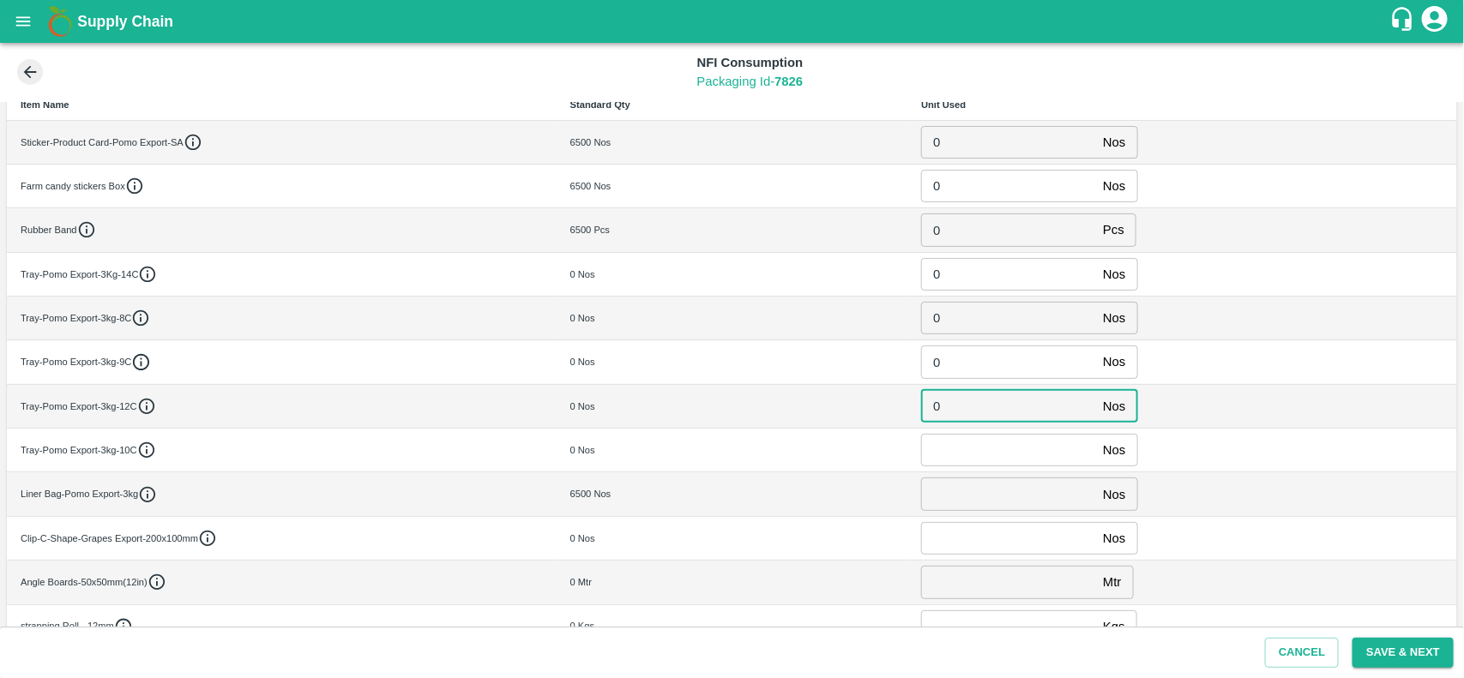
type input "0"
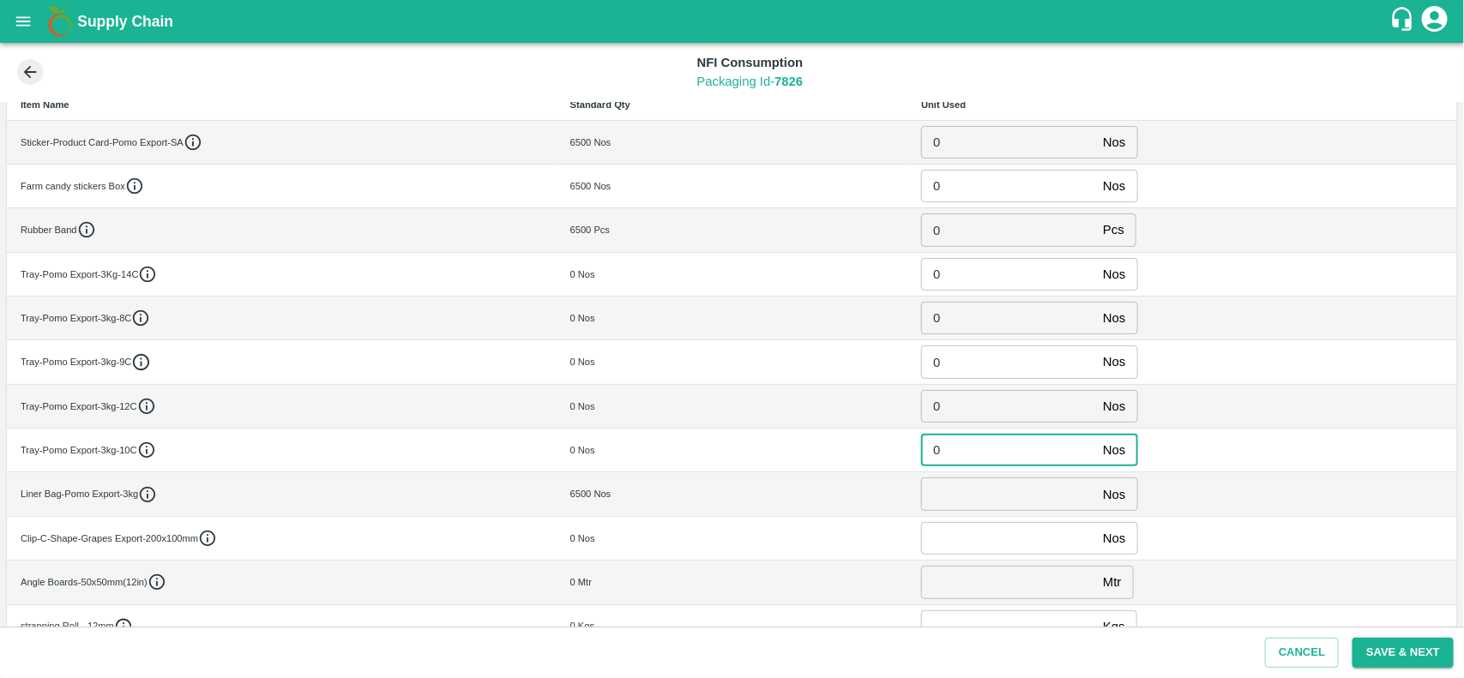
type input "0"
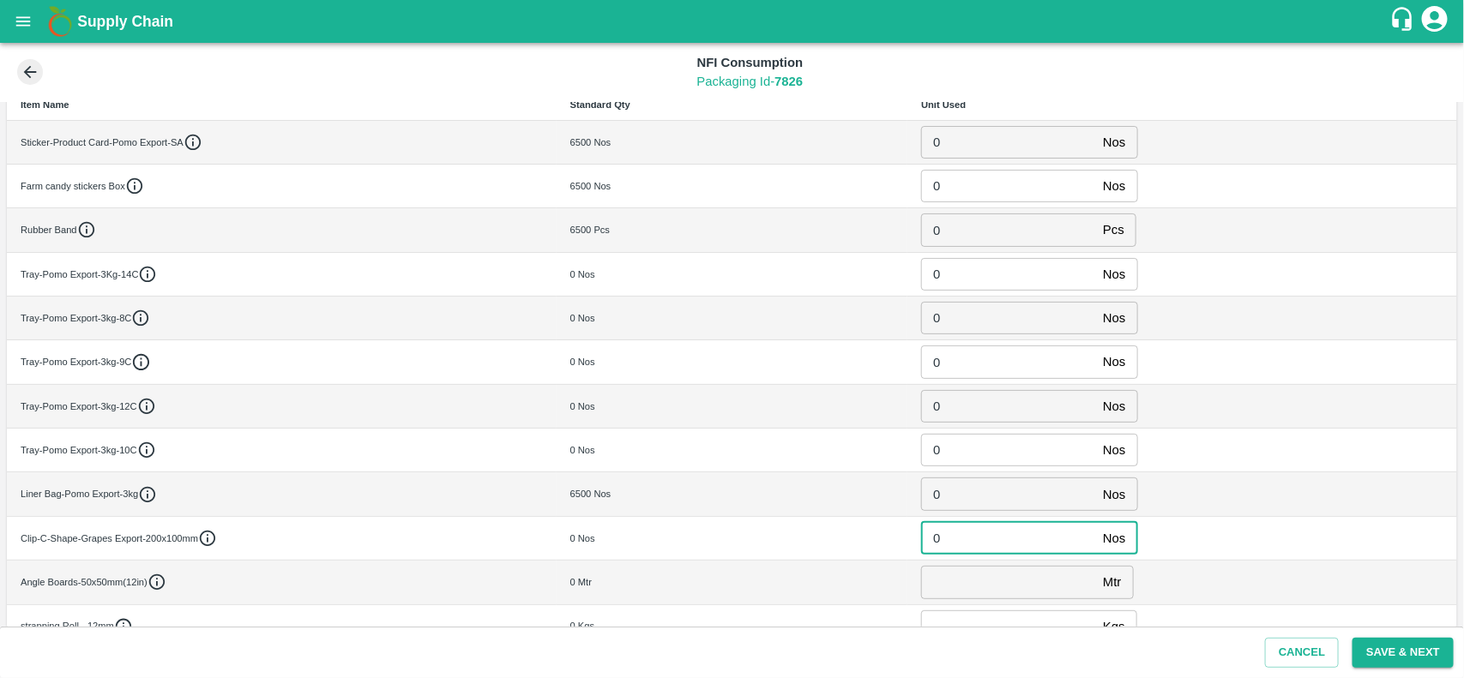
type input "0"
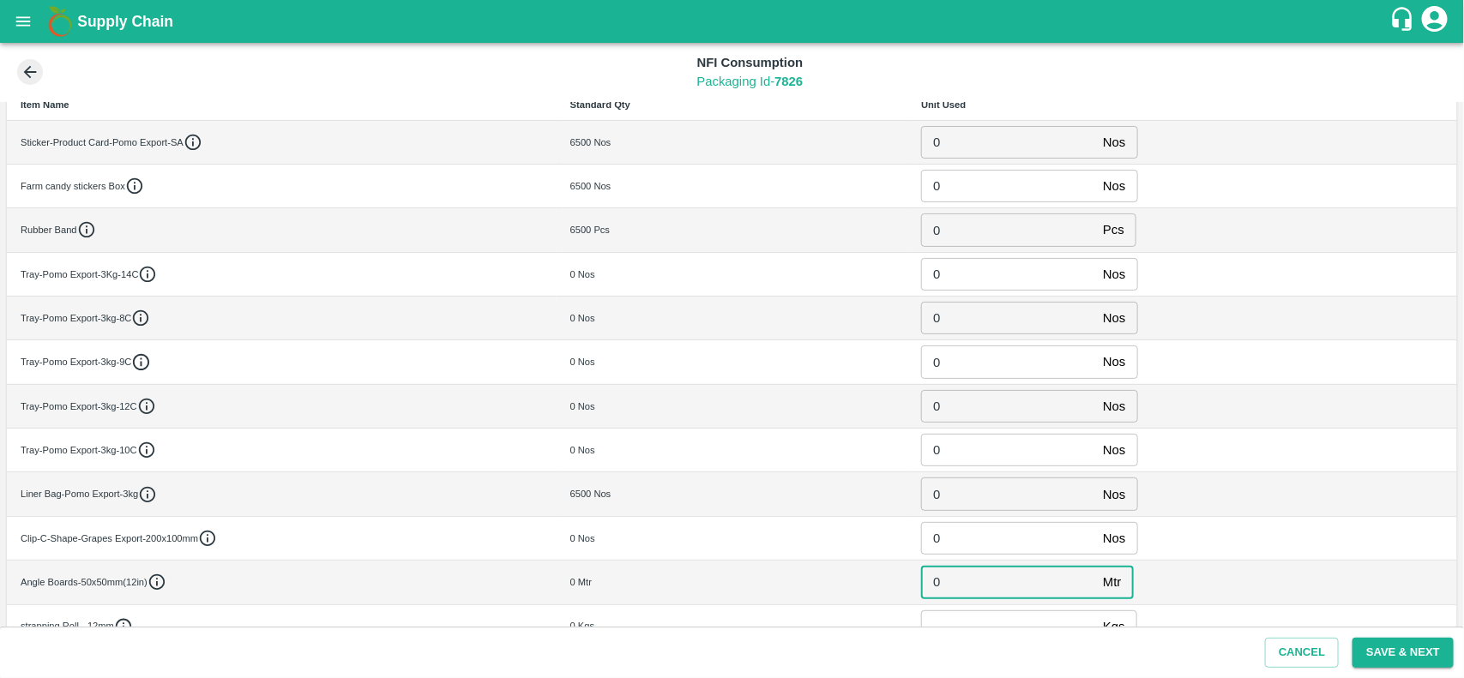
type input "0"
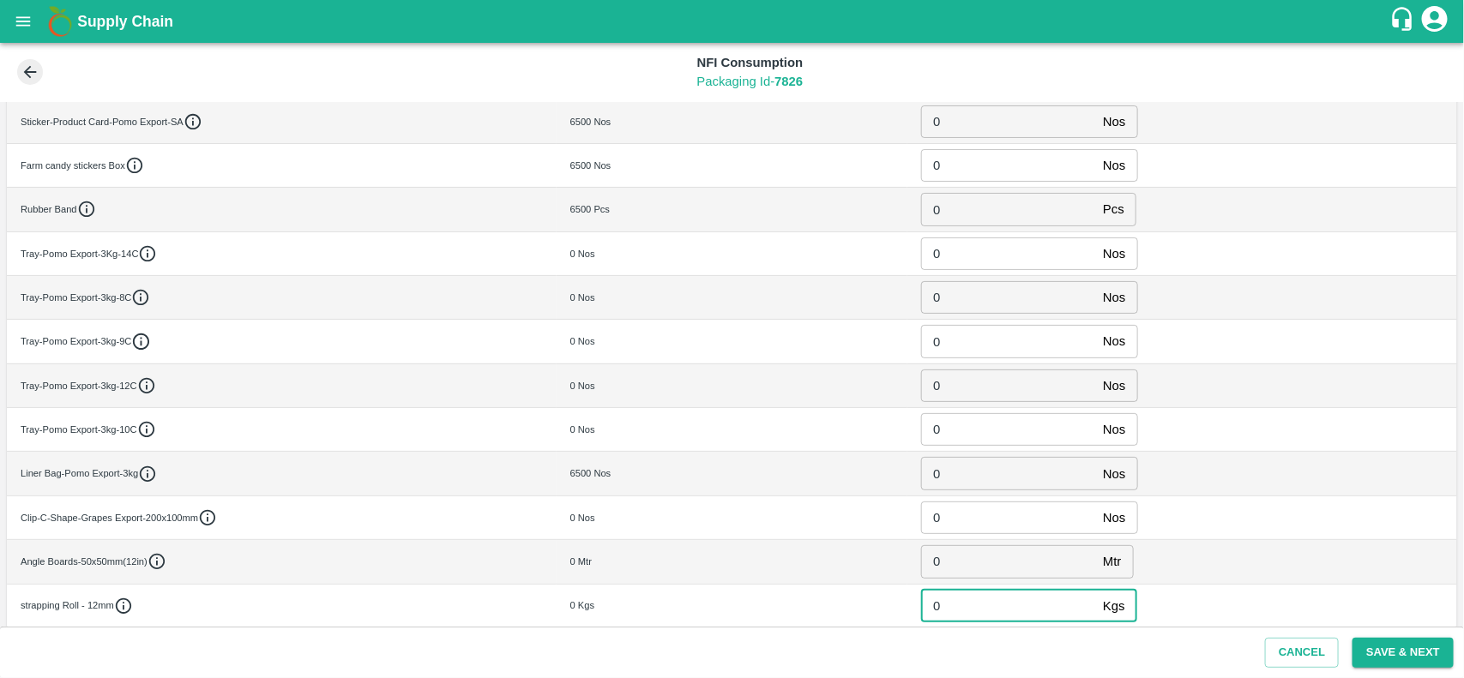
type input "0"
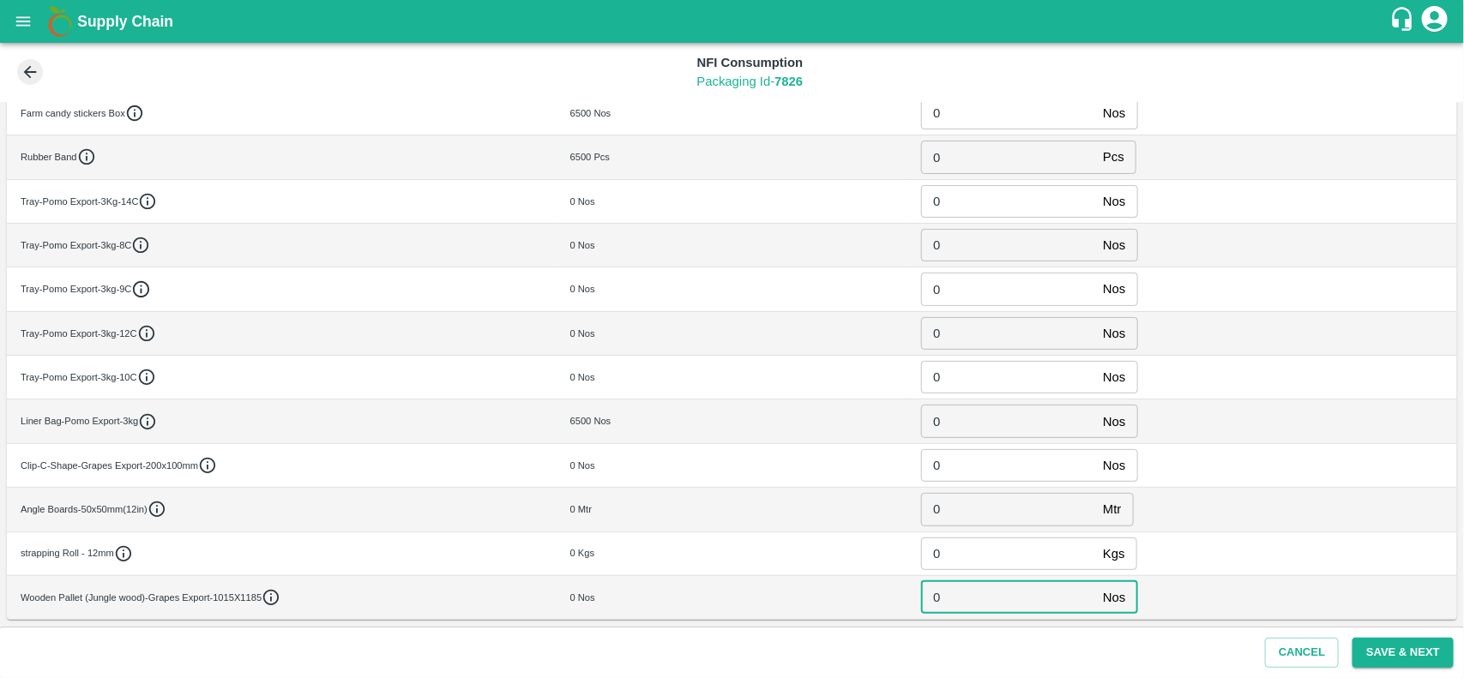
type input "0"
click at [1373, 656] on button "Save & Next" at bounding box center [1402, 653] width 101 height 30
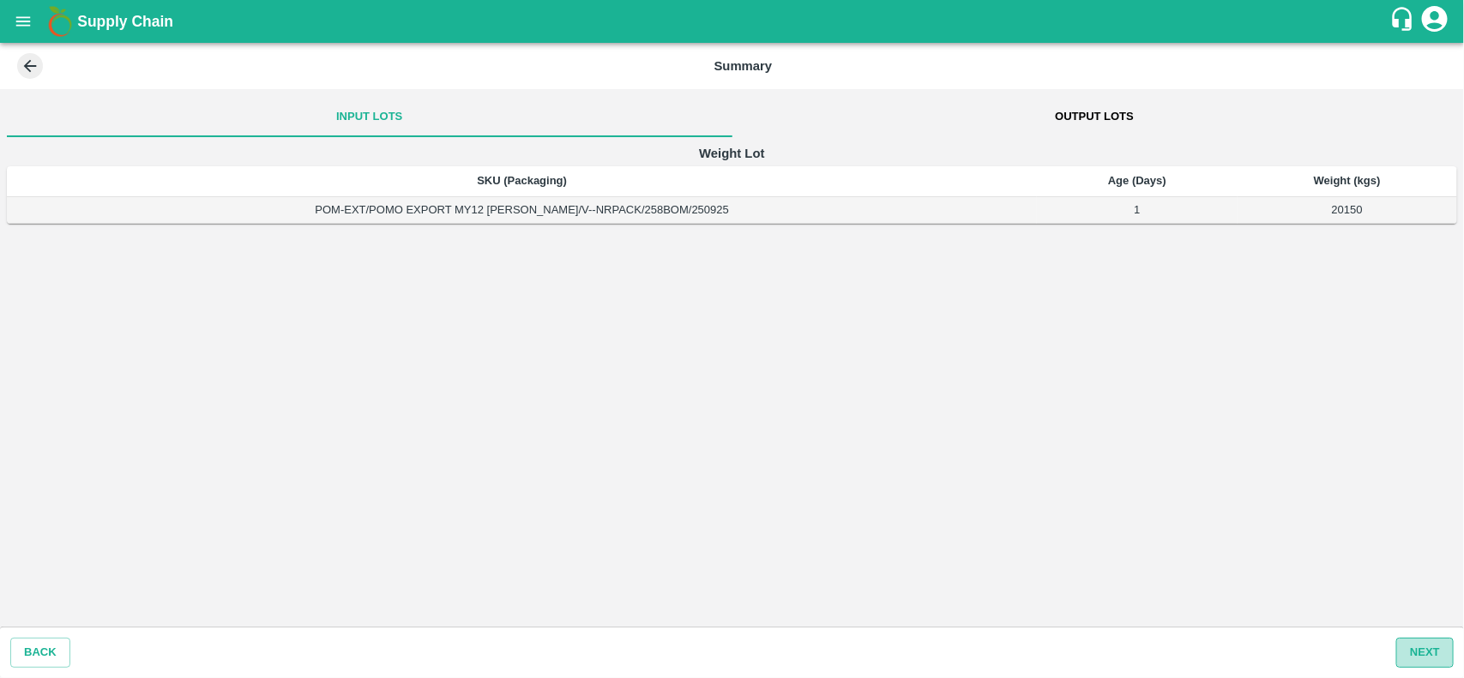
click at [1442, 653] on button "Next" at bounding box center [1424, 653] width 57 height 30
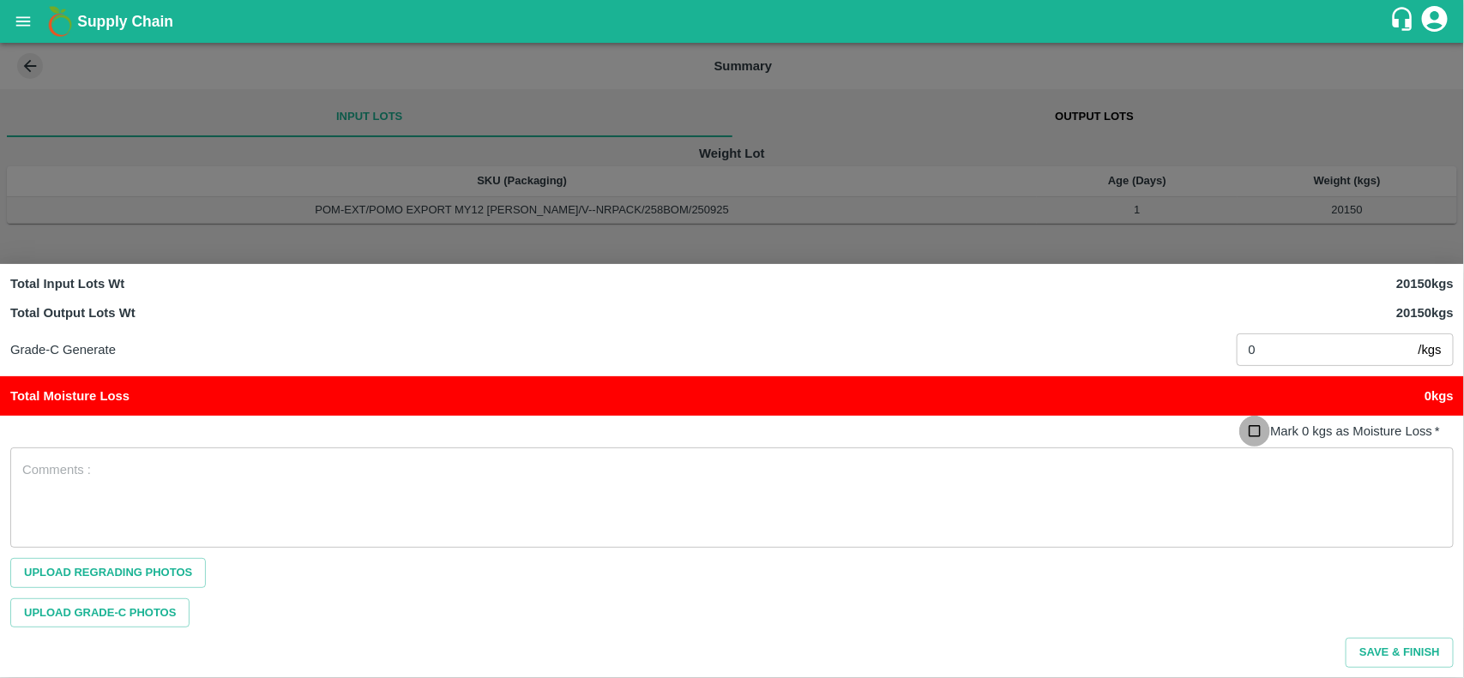
click at [1250, 427] on input "Mark 0 kgs as Moisture Loss   *" at bounding box center [1255, 432] width 32 height 32
checkbox input "true"
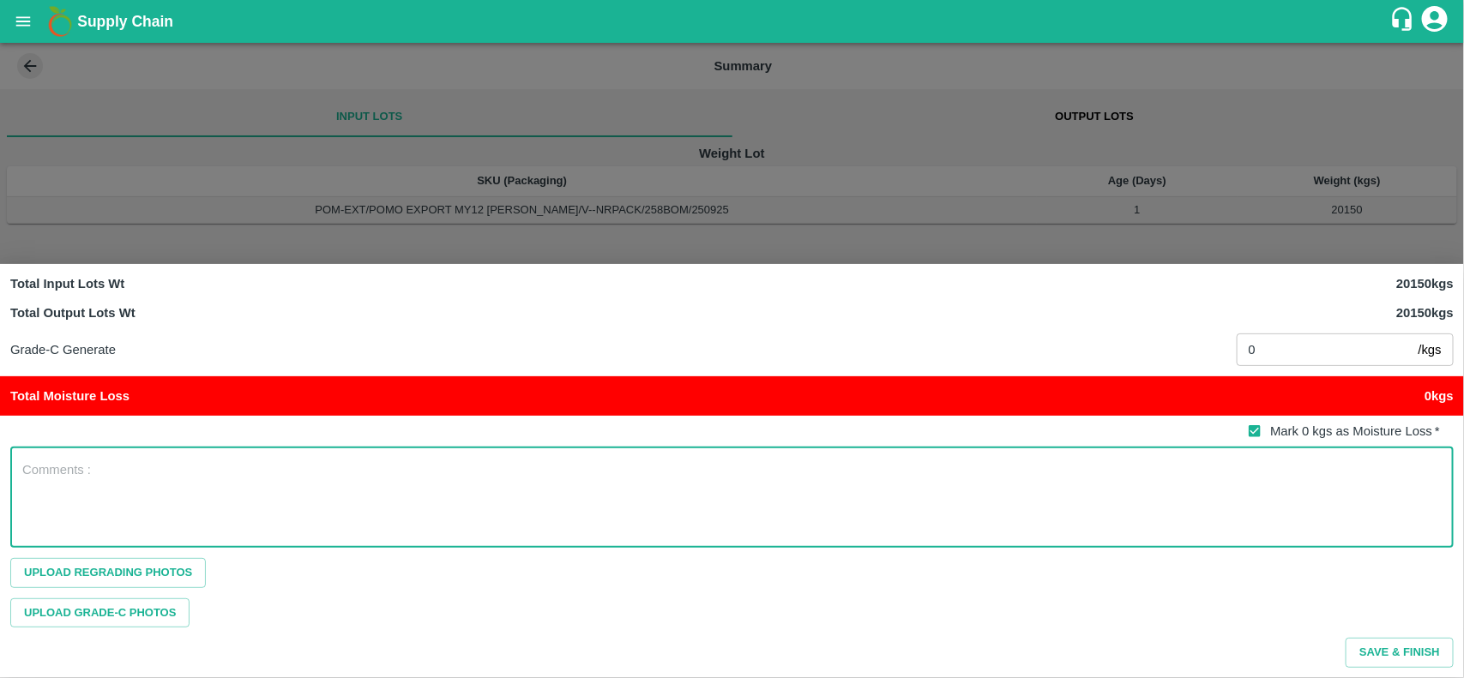
click at [1004, 503] on textarea at bounding box center [731, 497] width 1419 height 72
type textarea "NA"
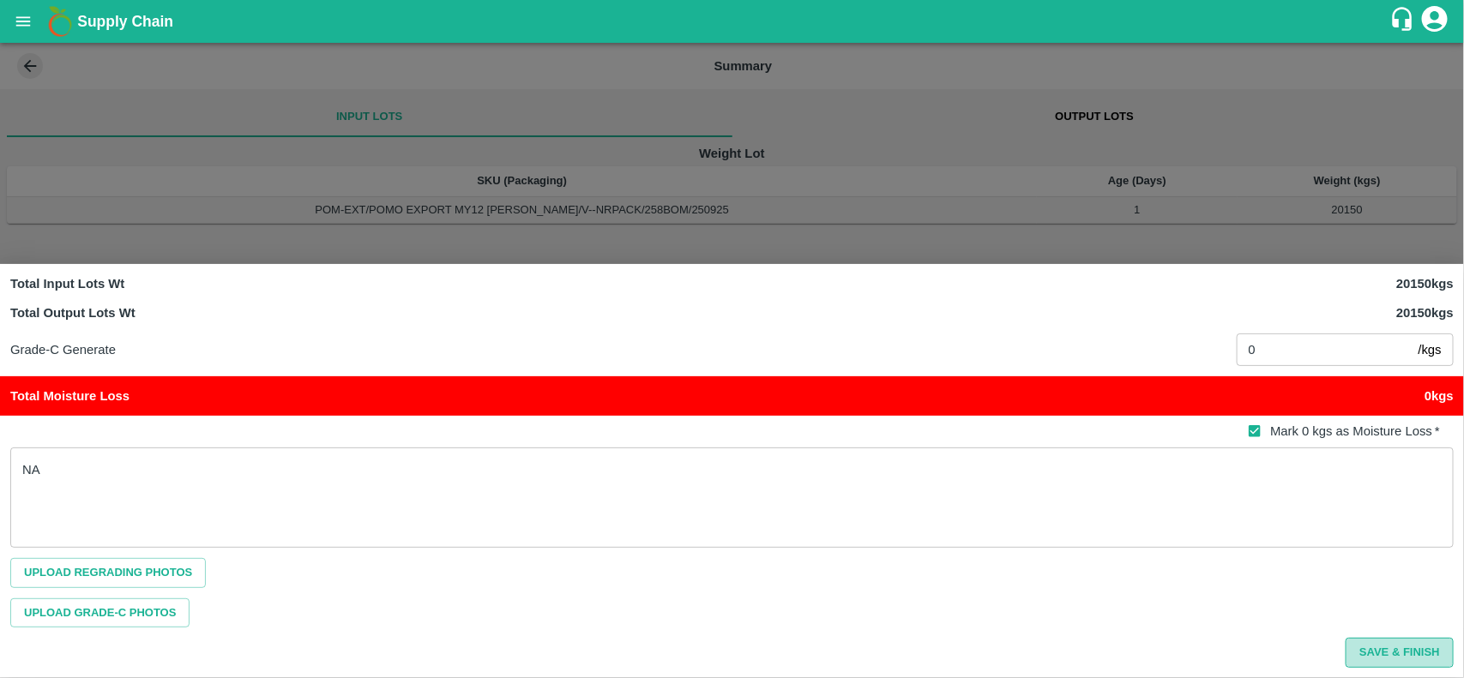
click at [1402, 650] on button "Save & Finish" at bounding box center [1400, 653] width 108 height 30
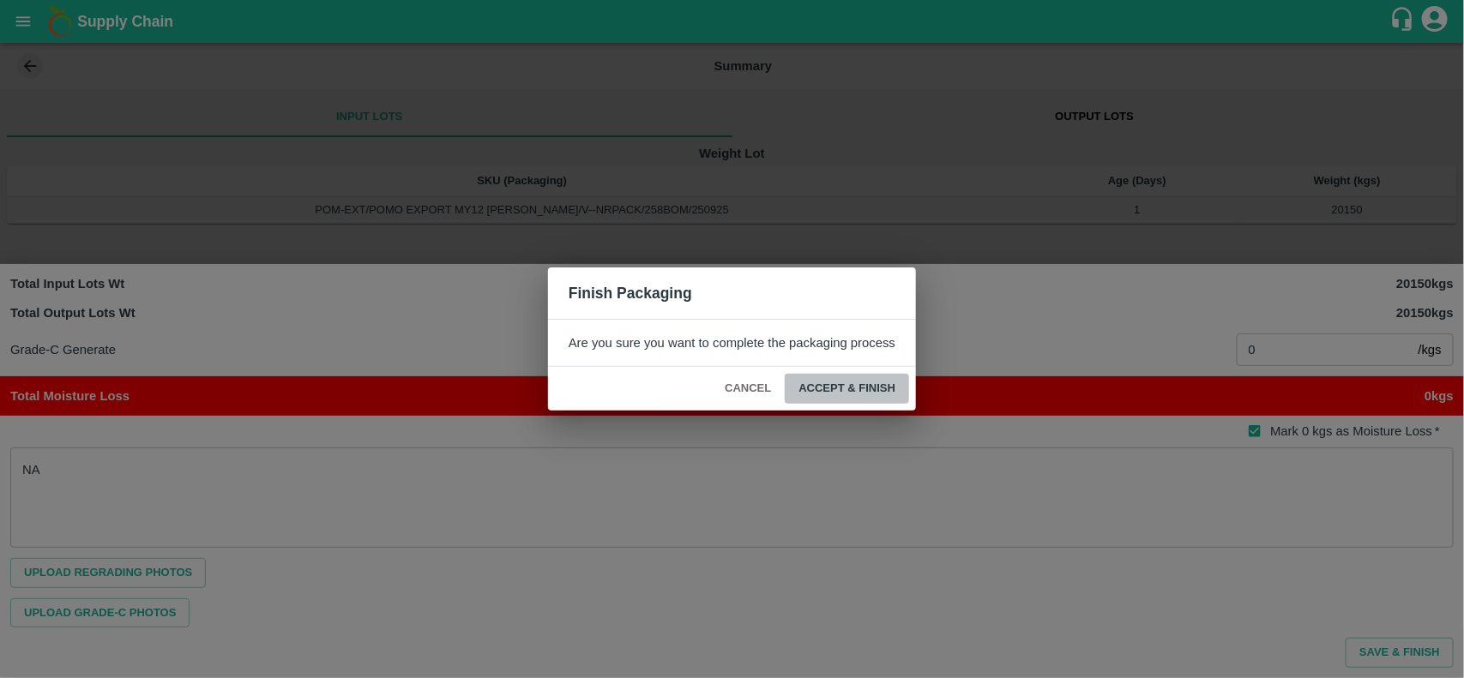
click at [892, 393] on button "ACCEPT & FINISH" at bounding box center [847, 389] width 124 height 30
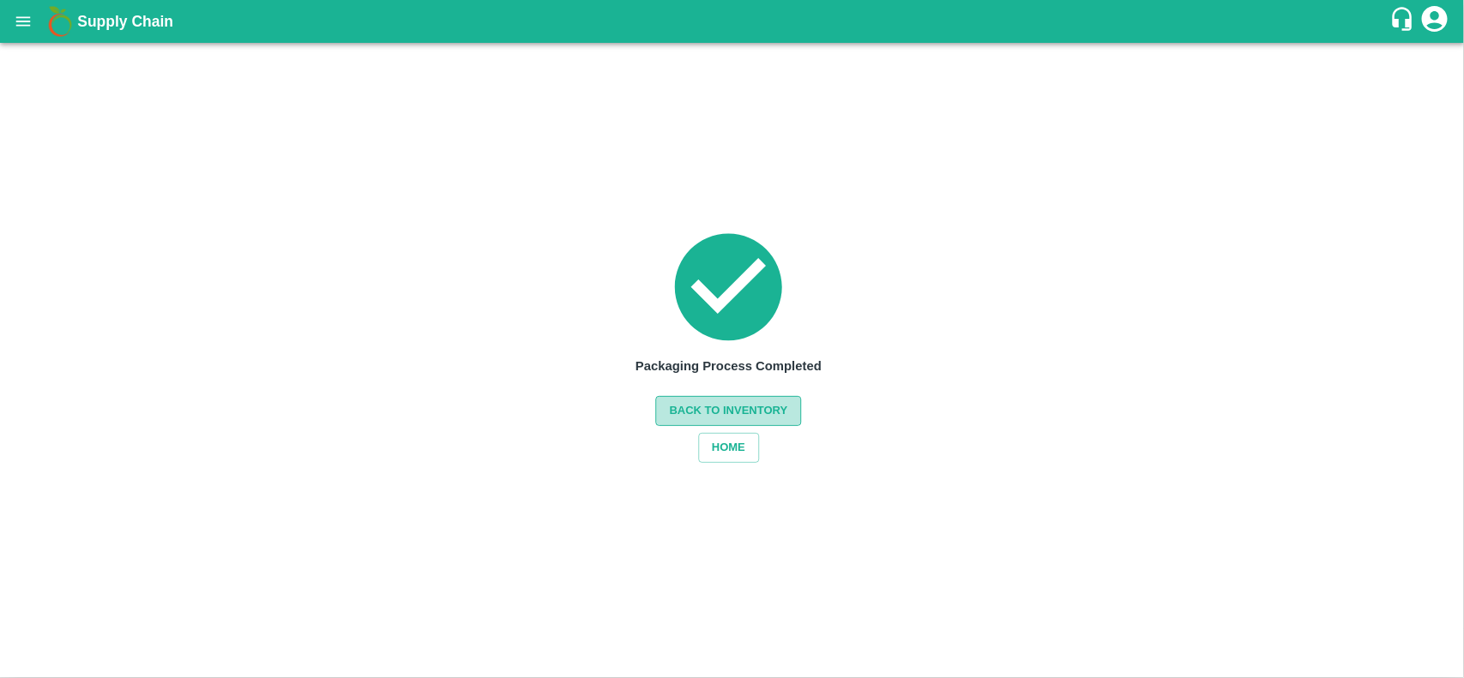
click at [773, 408] on button "Back to Inventory" at bounding box center [729, 411] width 146 height 30
